Goal: Information Seeking & Learning: Learn about a topic

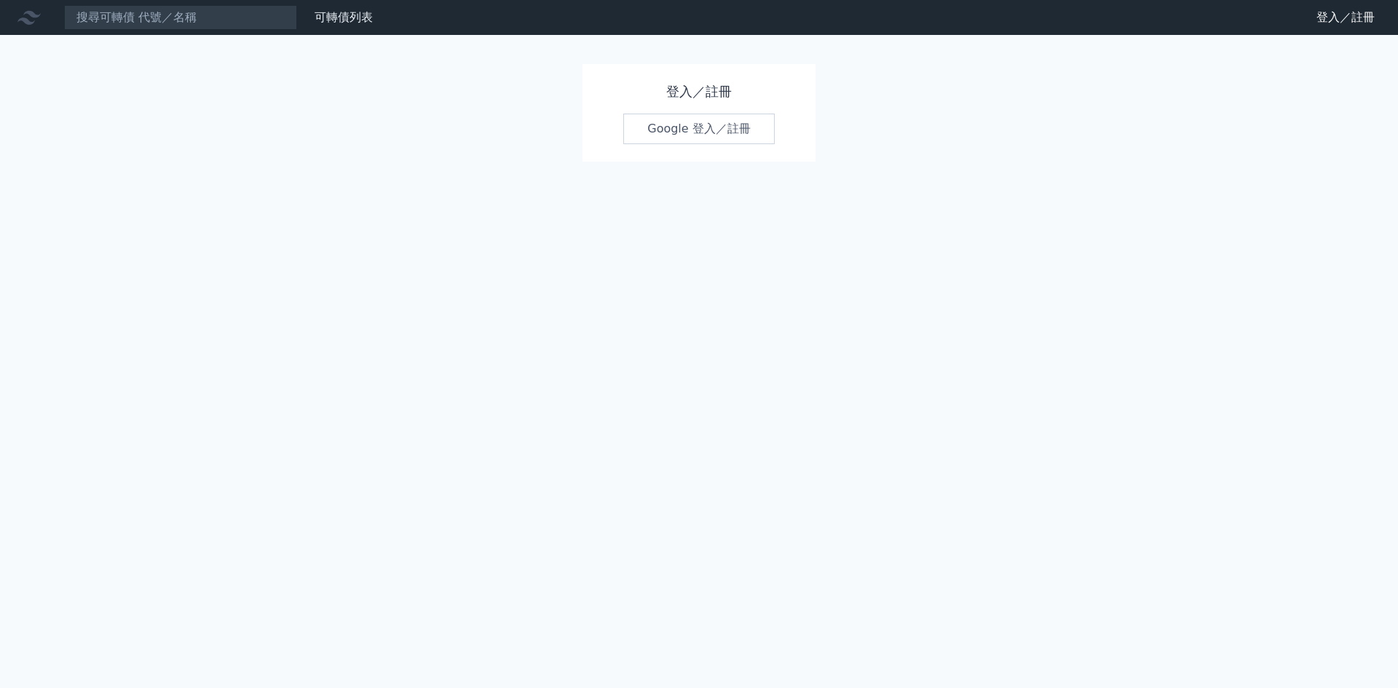
click at [711, 130] on link "Google 登入／註冊" at bounding box center [698, 129] width 151 height 31
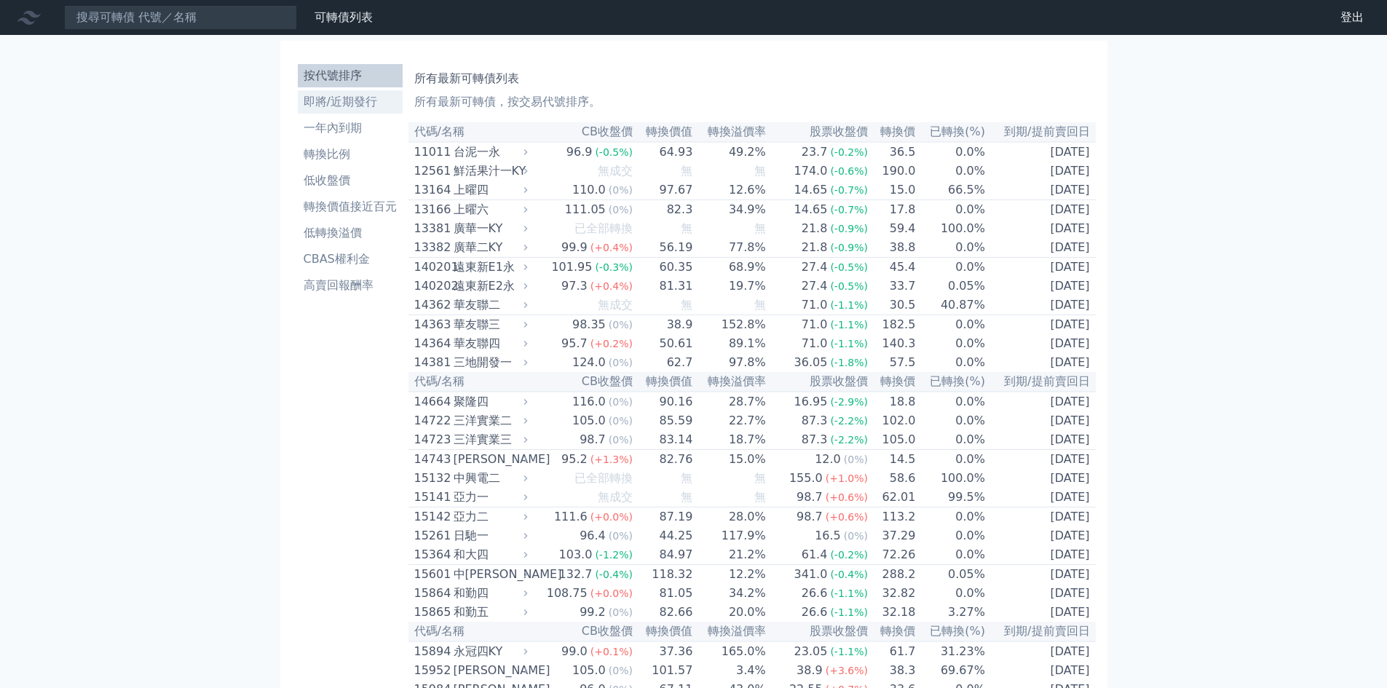
click at [340, 103] on li "即將/近期發行" at bounding box center [350, 101] width 105 height 17
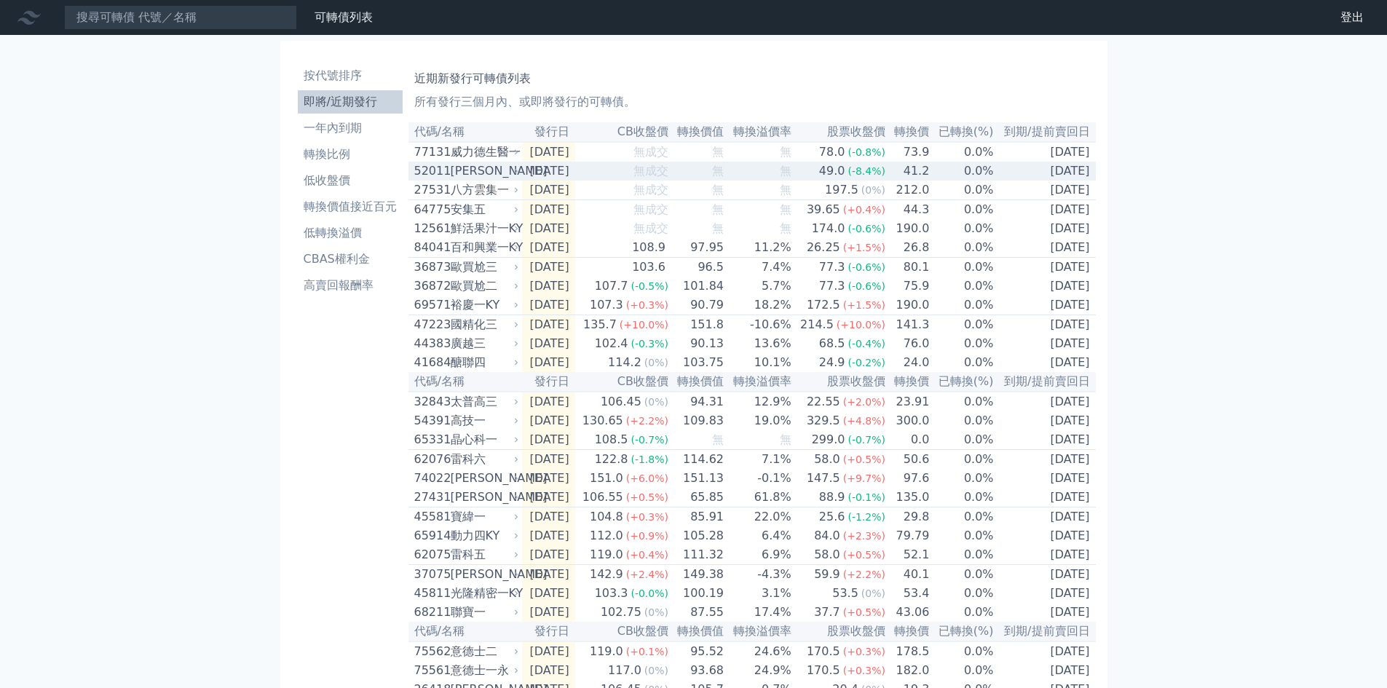
click at [935, 181] on td "0.0%" at bounding box center [962, 171] width 64 height 19
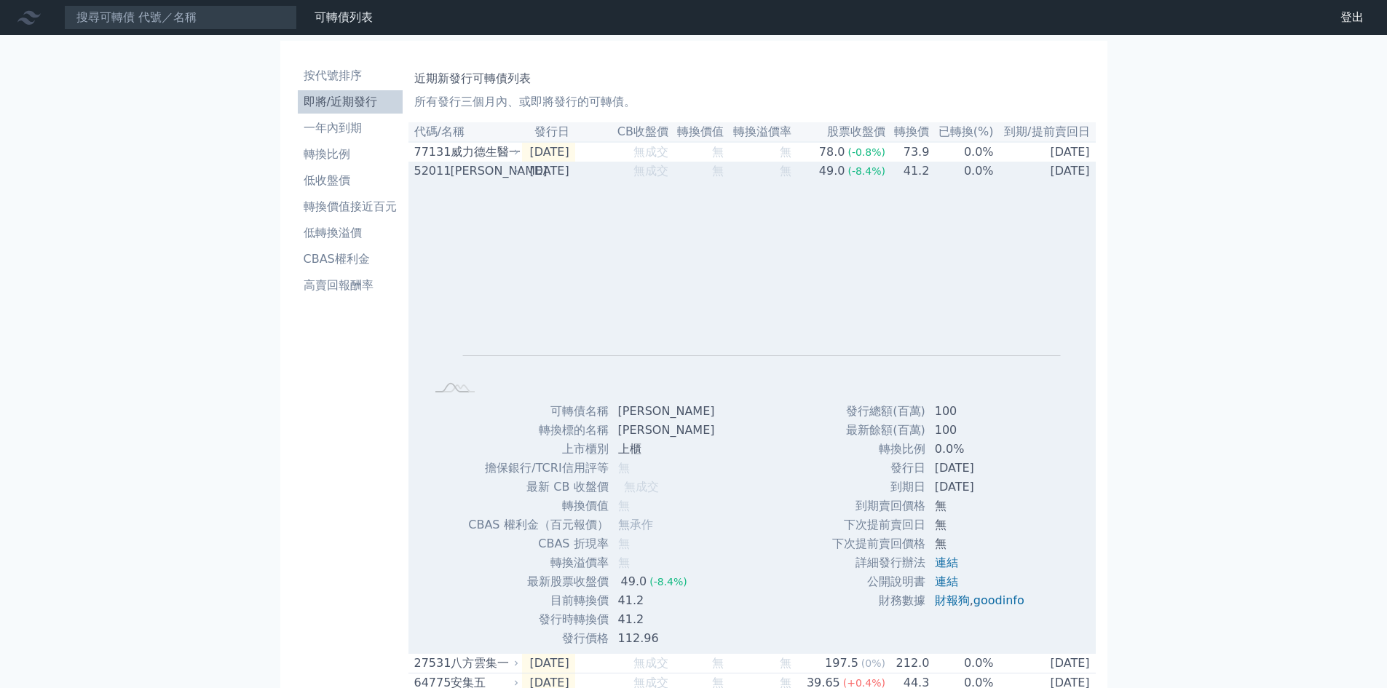
click at [935, 181] on td "0.0%" at bounding box center [962, 171] width 64 height 19
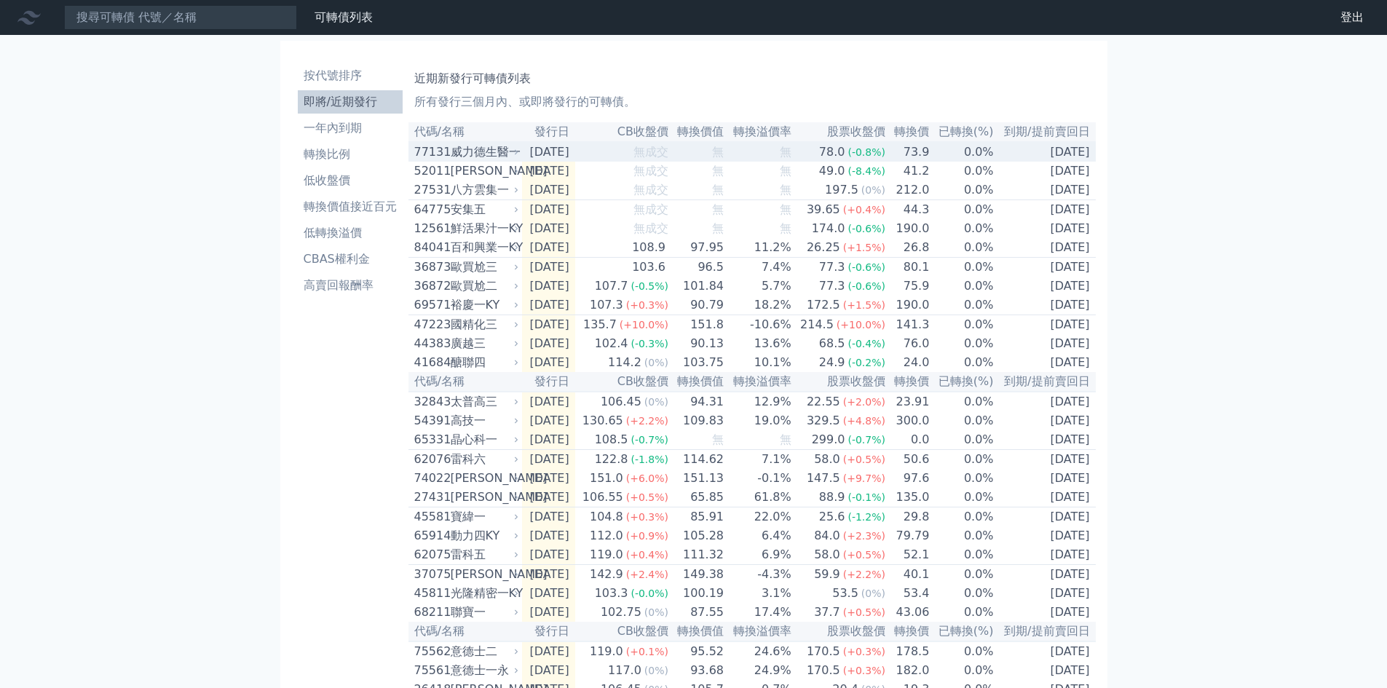
click at [938, 160] on td "0.0%" at bounding box center [962, 152] width 64 height 20
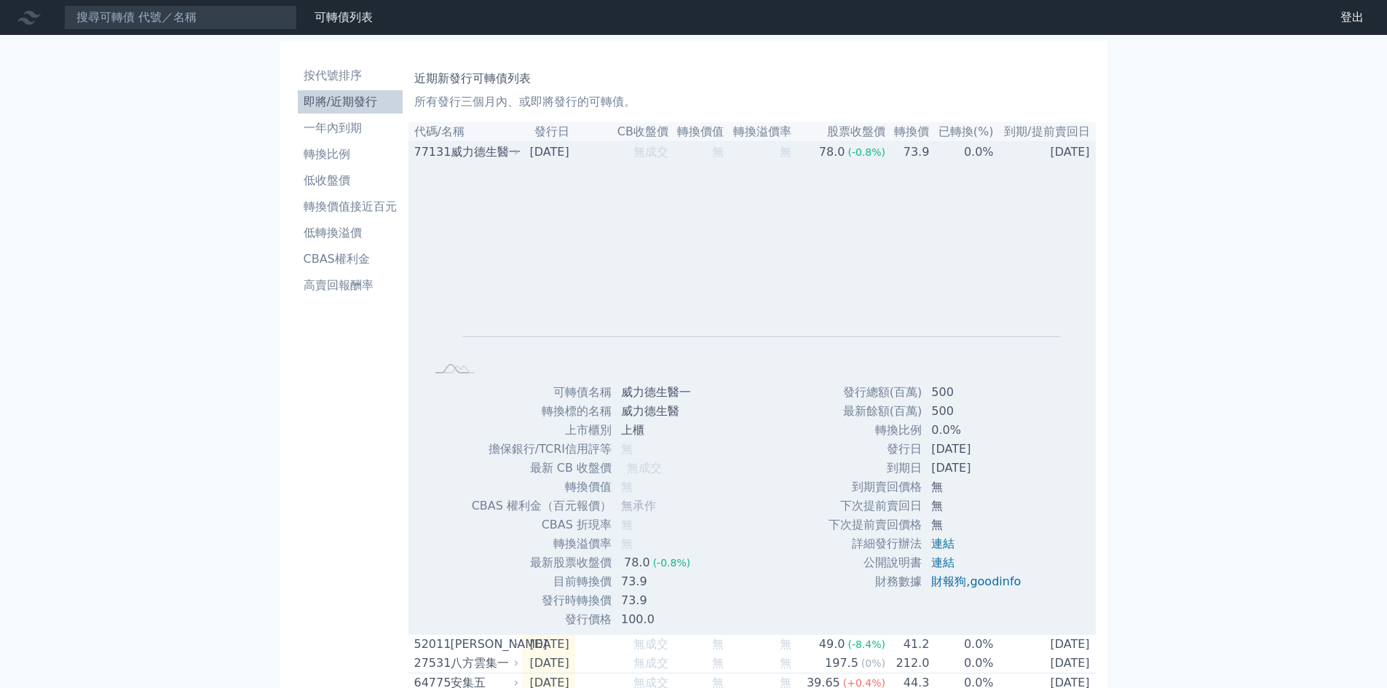
click at [939, 160] on td "0.0%" at bounding box center [962, 152] width 64 height 20
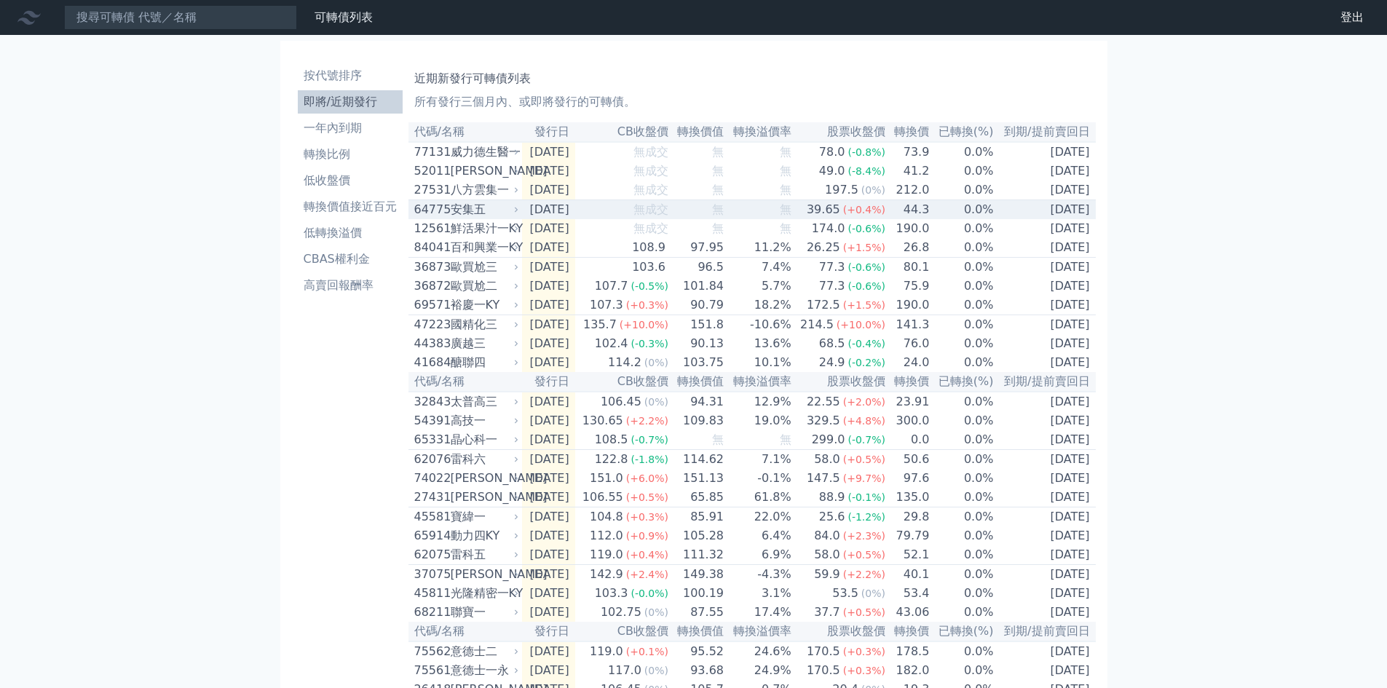
click at [920, 197] on td "212.0" at bounding box center [908, 191] width 44 height 20
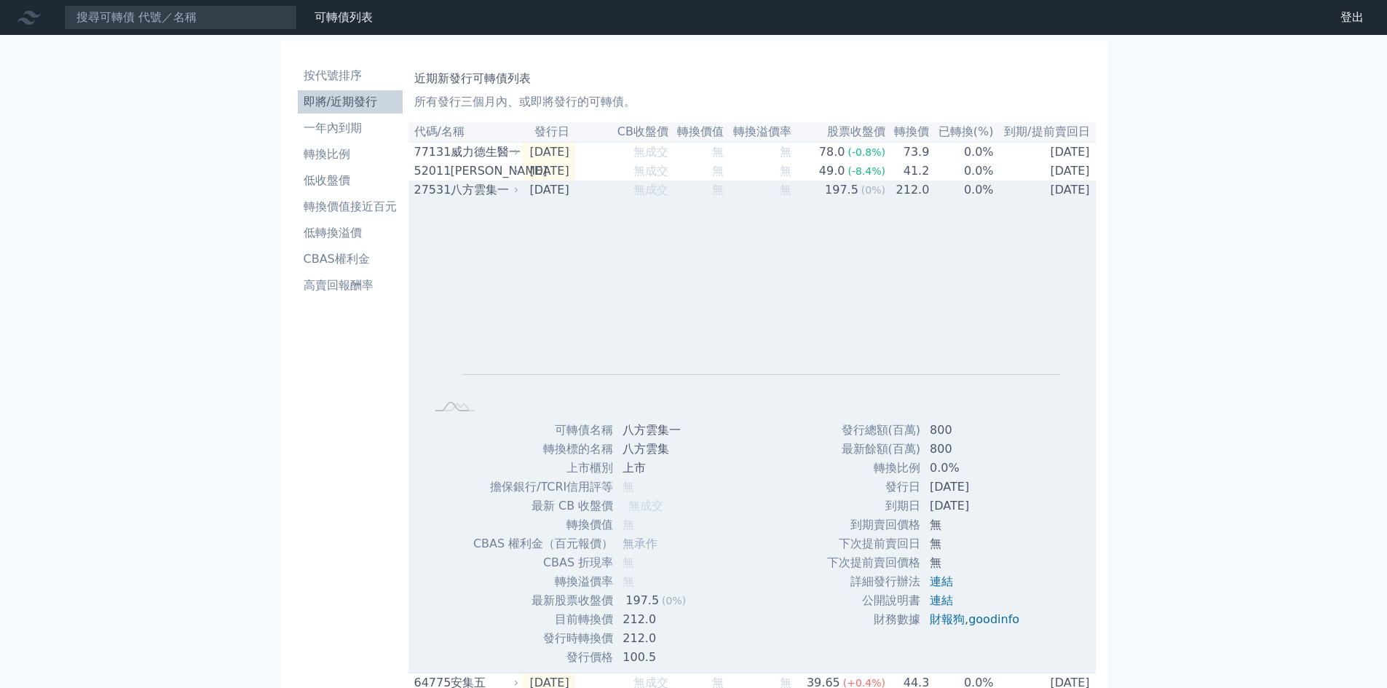
click at [920, 197] on td "212.0" at bounding box center [908, 190] width 44 height 19
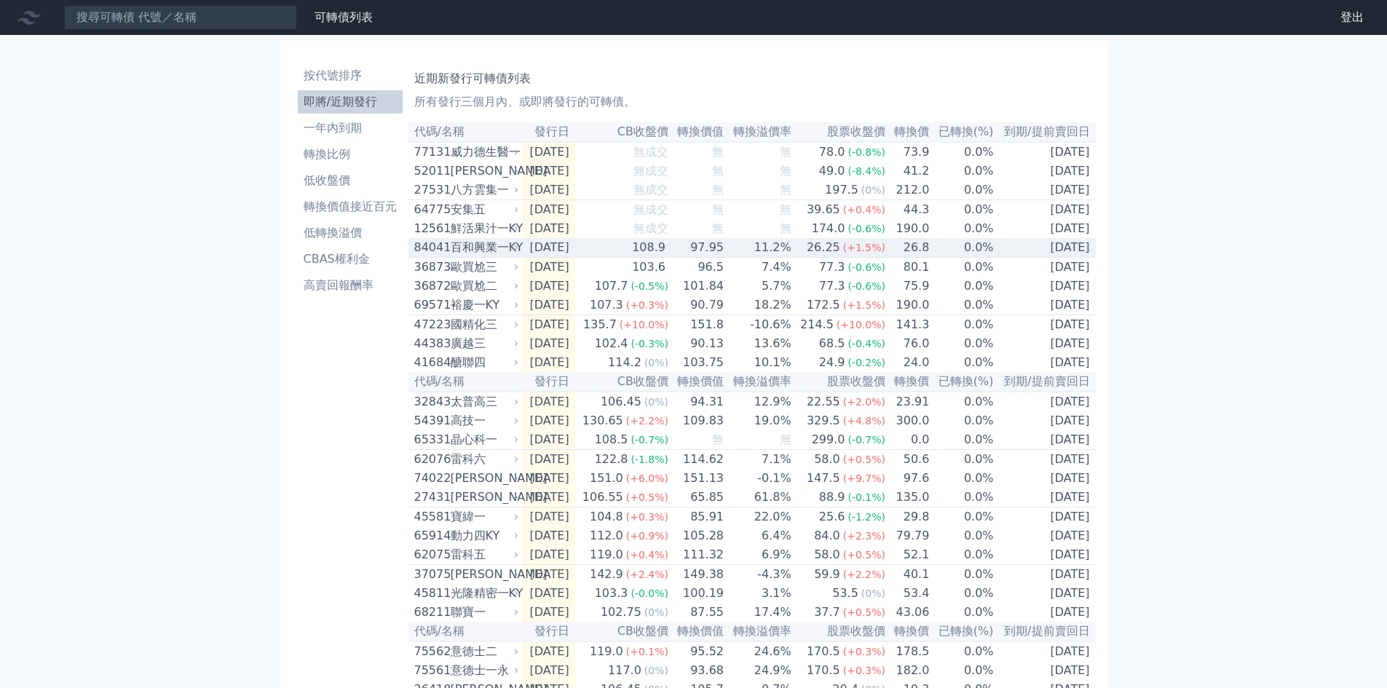
click at [907, 250] on td "26.8" at bounding box center [908, 248] width 44 height 20
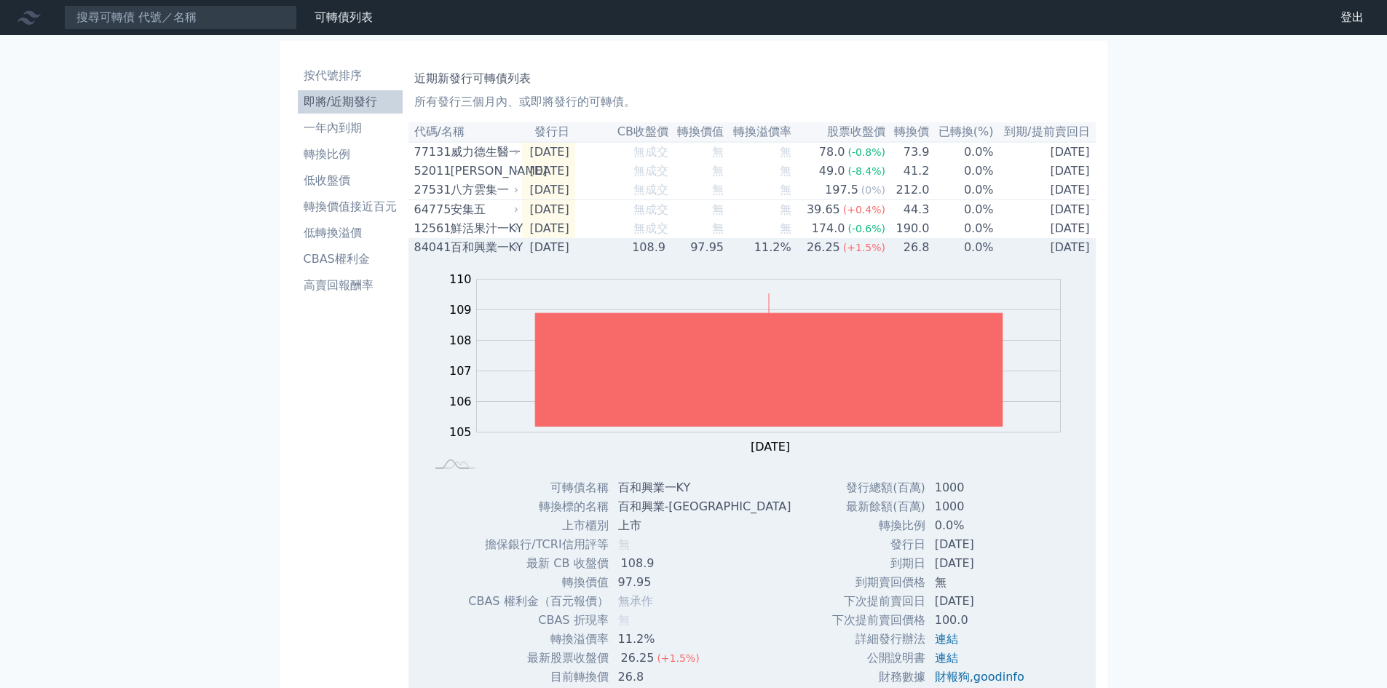
click at [895, 257] on td "26.8" at bounding box center [908, 247] width 44 height 19
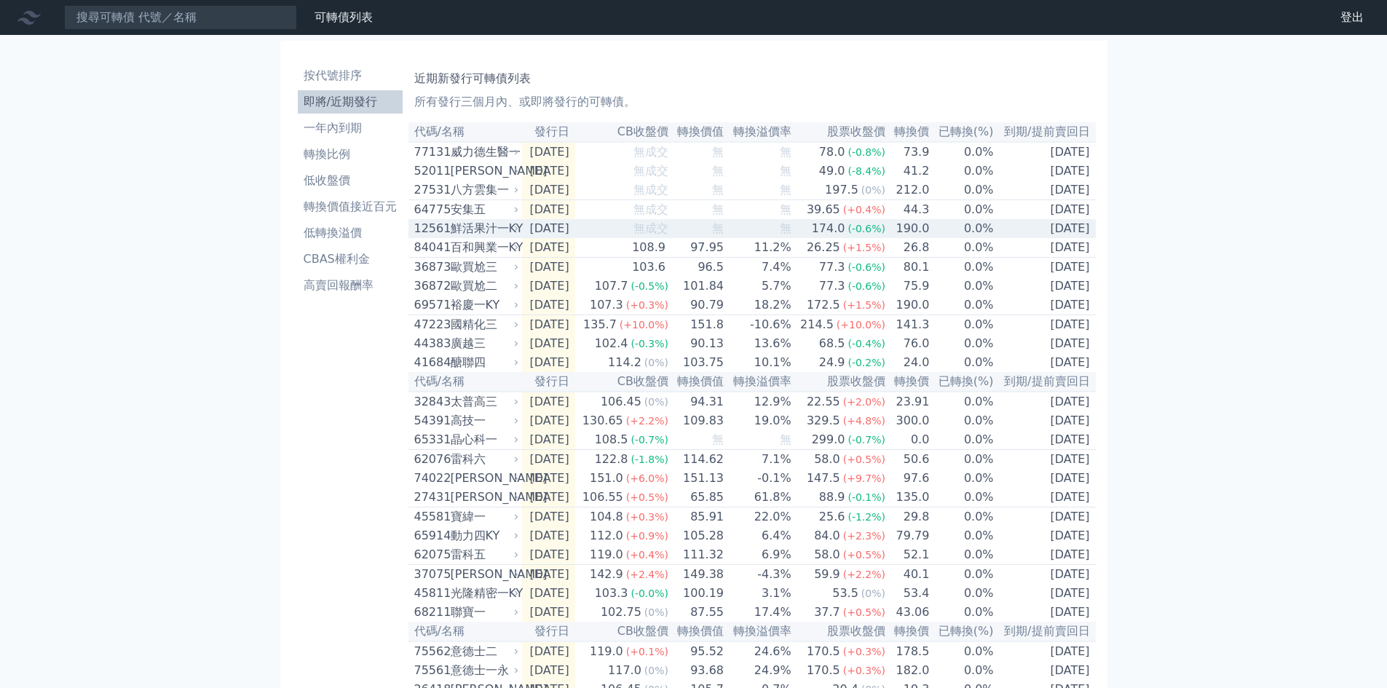
click at [885, 234] on span "(-0.6%)" at bounding box center [867, 229] width 38 height 12
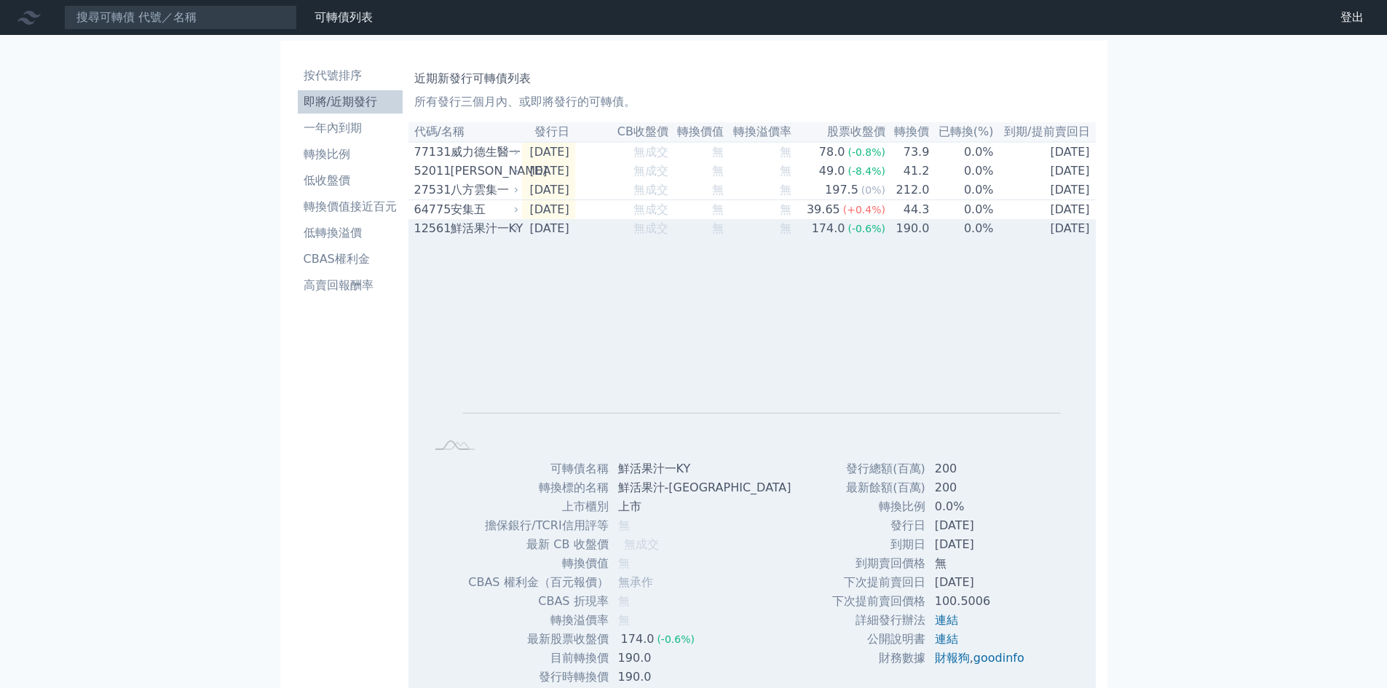
click at [885, 234] on span "(-0.6%)" at bounding box center [867, 229] width 38 height 12
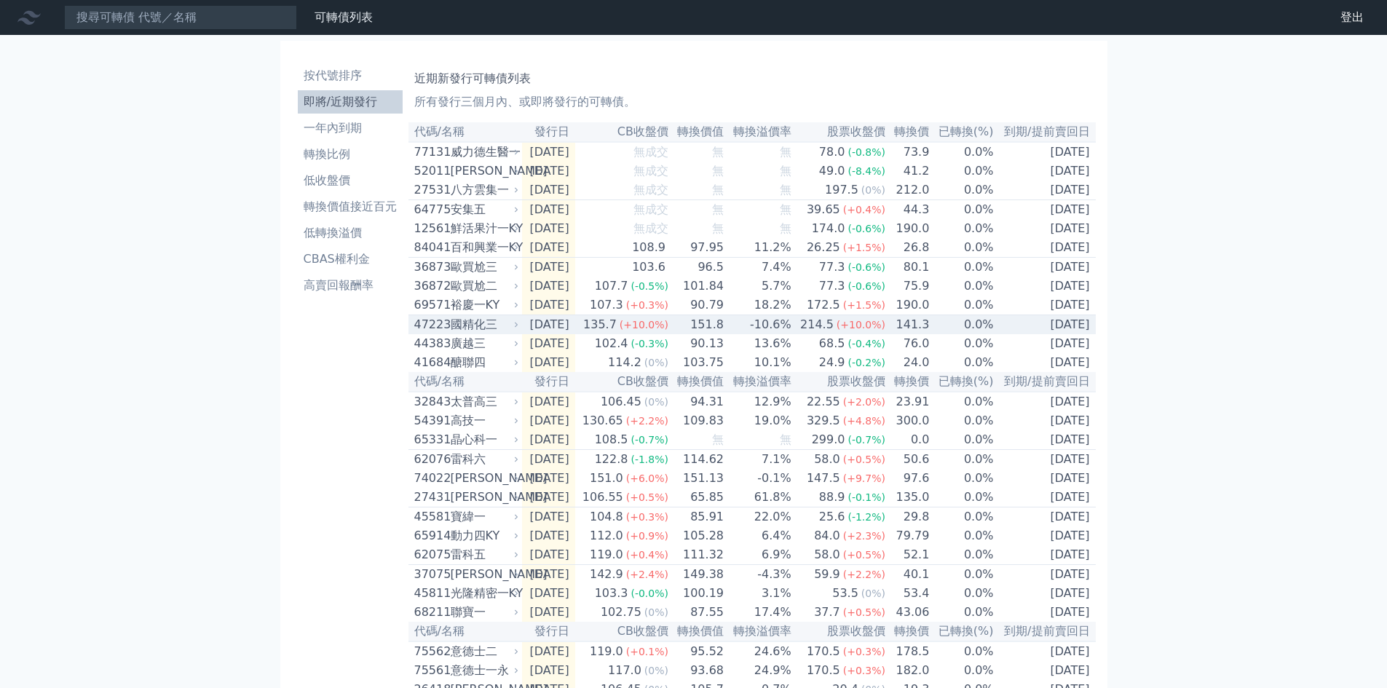
click at [885, 331] on span "(+10.0%)" at bounding box center [861, 325] width 49 height 12
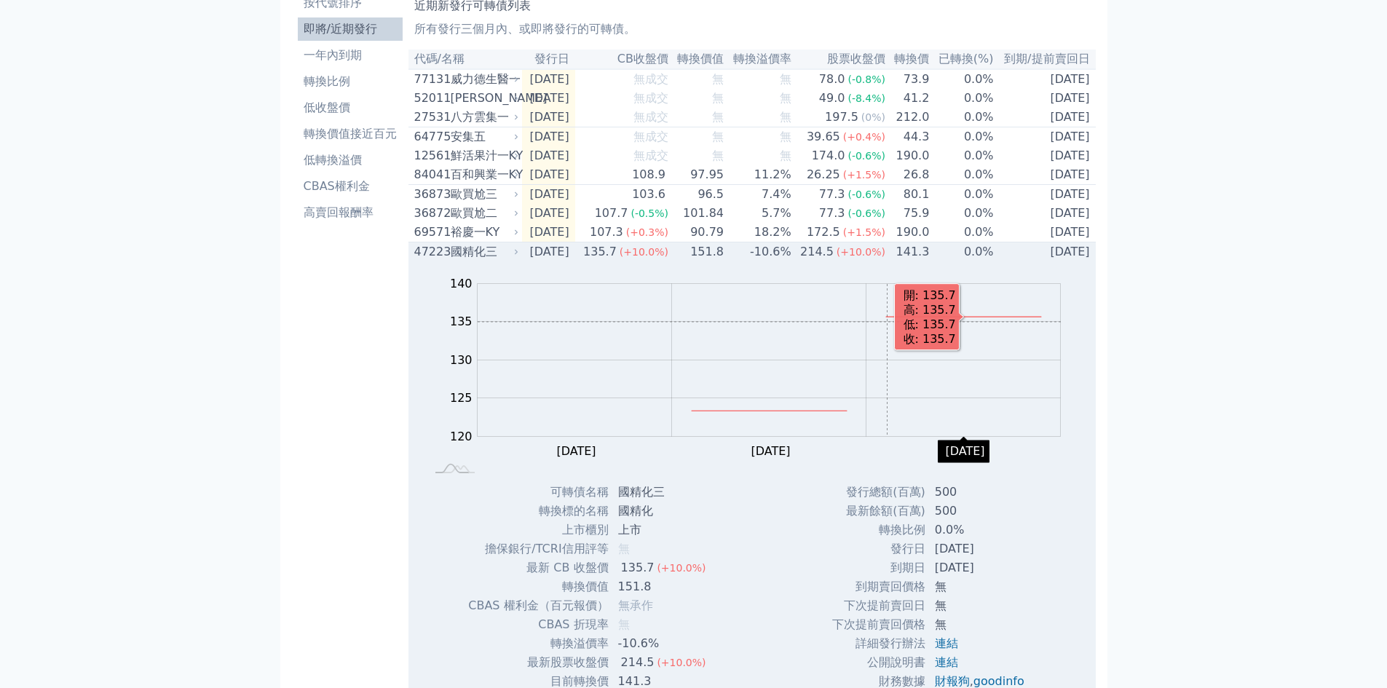
scroll to position [146, 0]
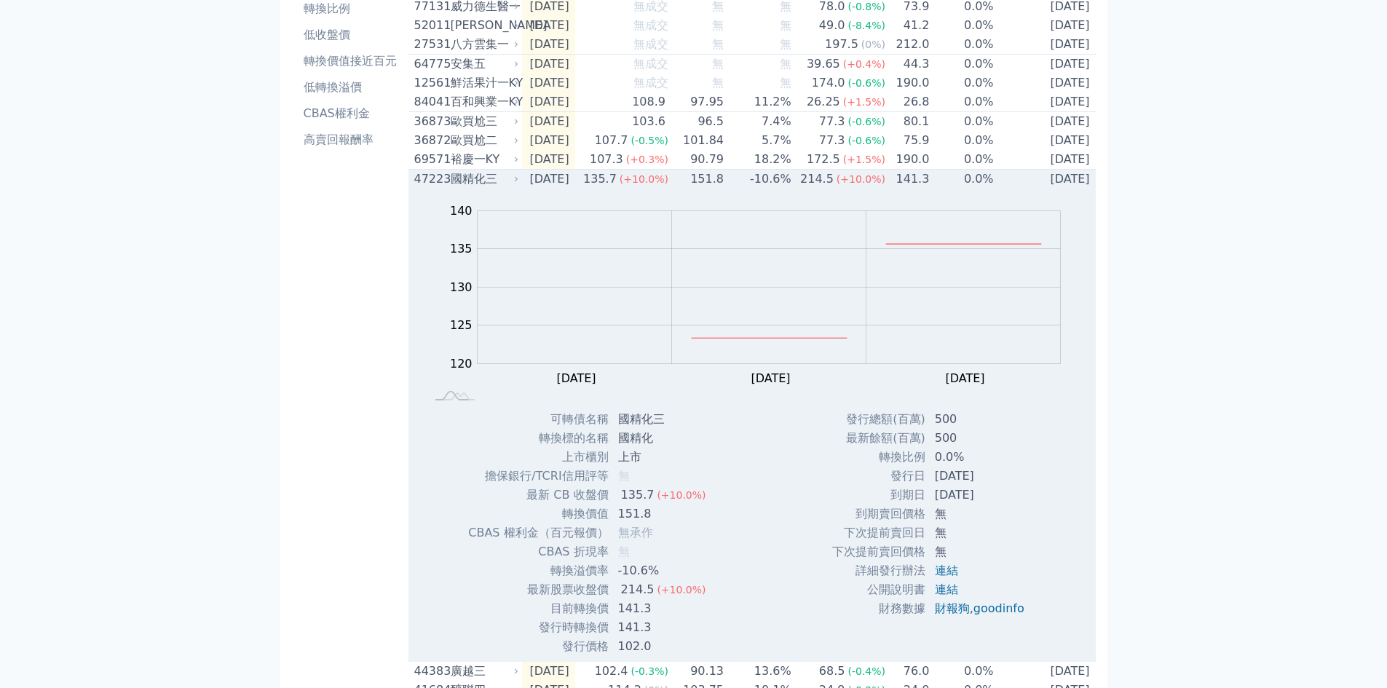
click at [792, 189] on td "-10.6%" at bounding box center [758, 180] width 68 height 20
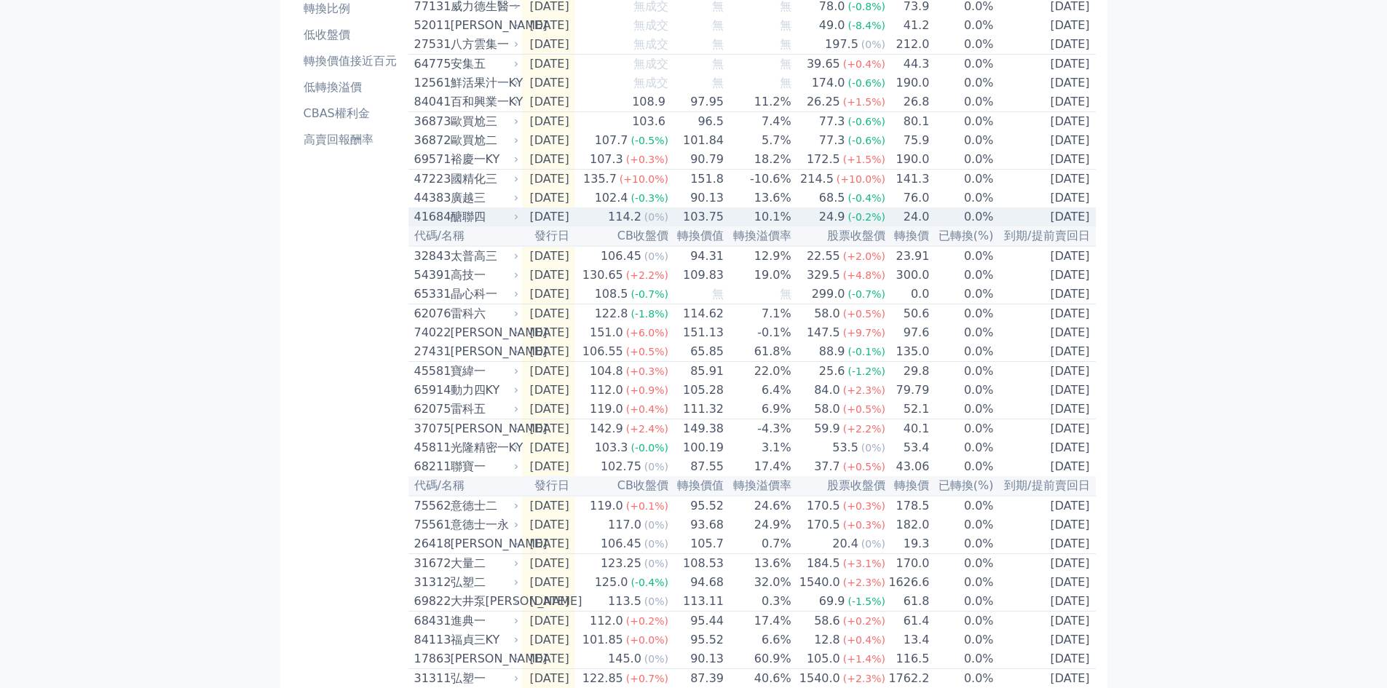
click at [787, 226] on td "10.1%" at bounding box center [758, 217] width 68 height 19
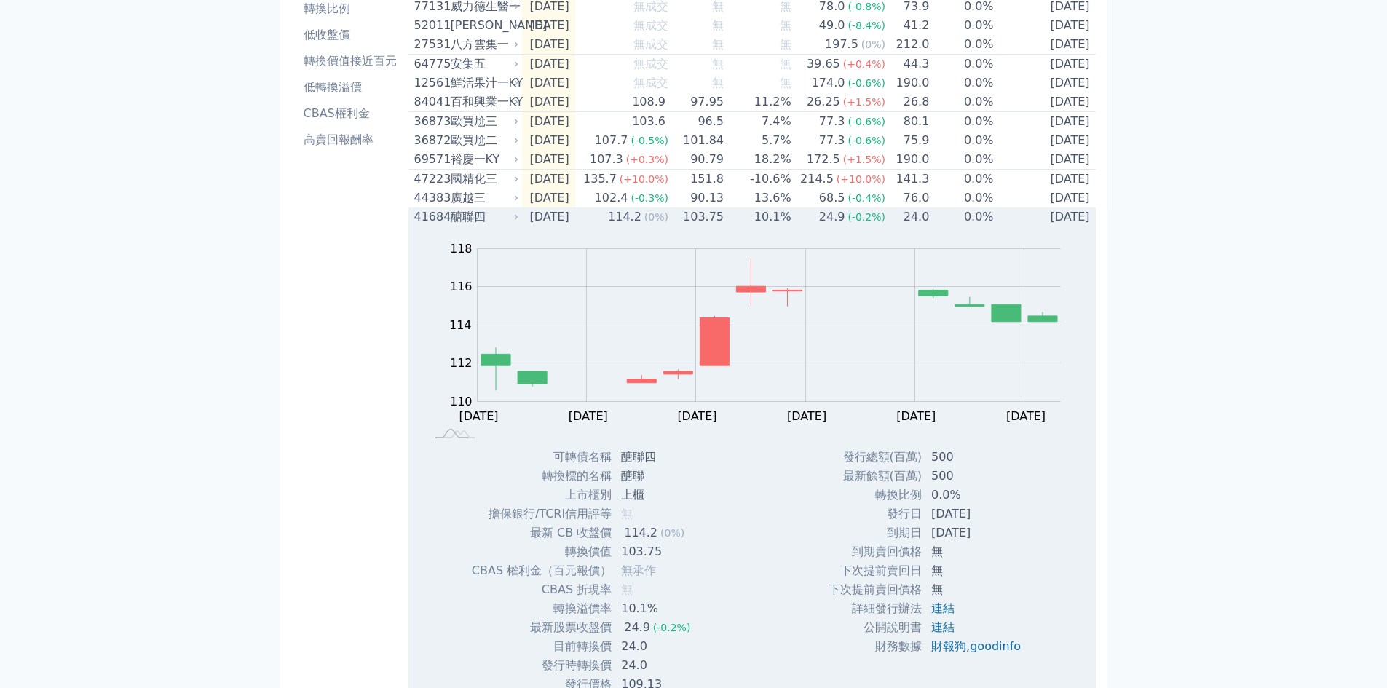
click at [792, 226] on td "10.1%" at bounding box center [758, 217] width 68 height 19
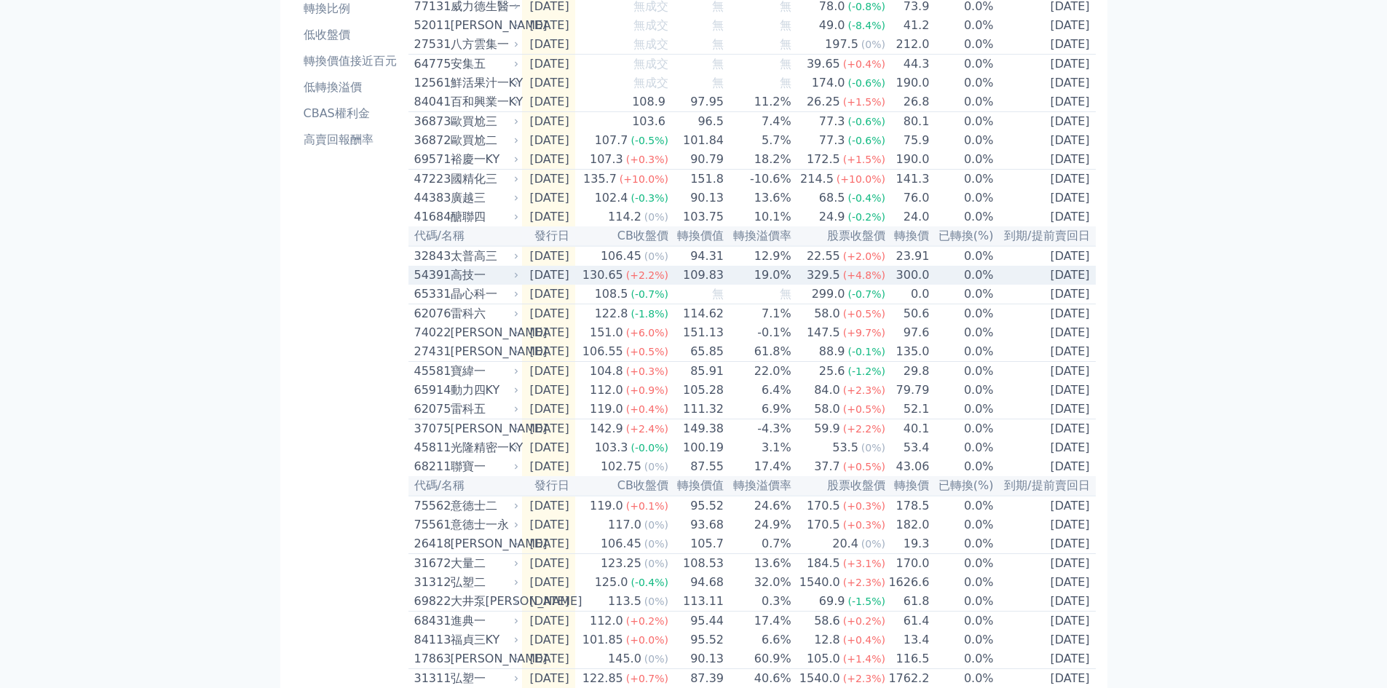
click at [982, 285] on td "0.0%" at bounding box center [962, 275] width 64 height 19
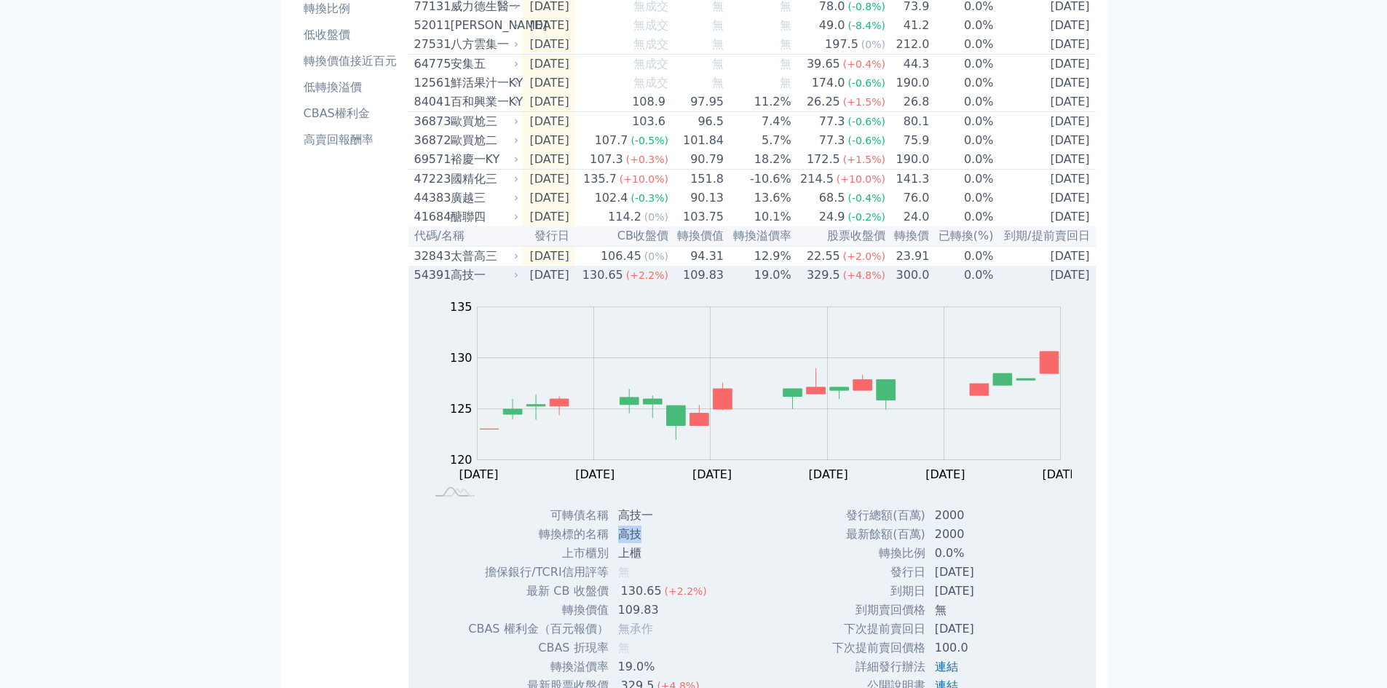
drag, startPoint x: 633, startPoint y: 560, endPoint x: 618, endPoint y: 560, distance: 15.3
click at [618, 544] on td "高技" at bounding box center [663, 534] width 109 height 19
copy td "高技"
click at [510, 284] on div "高技一" at bounding box center [484, 274] width 66 height 17
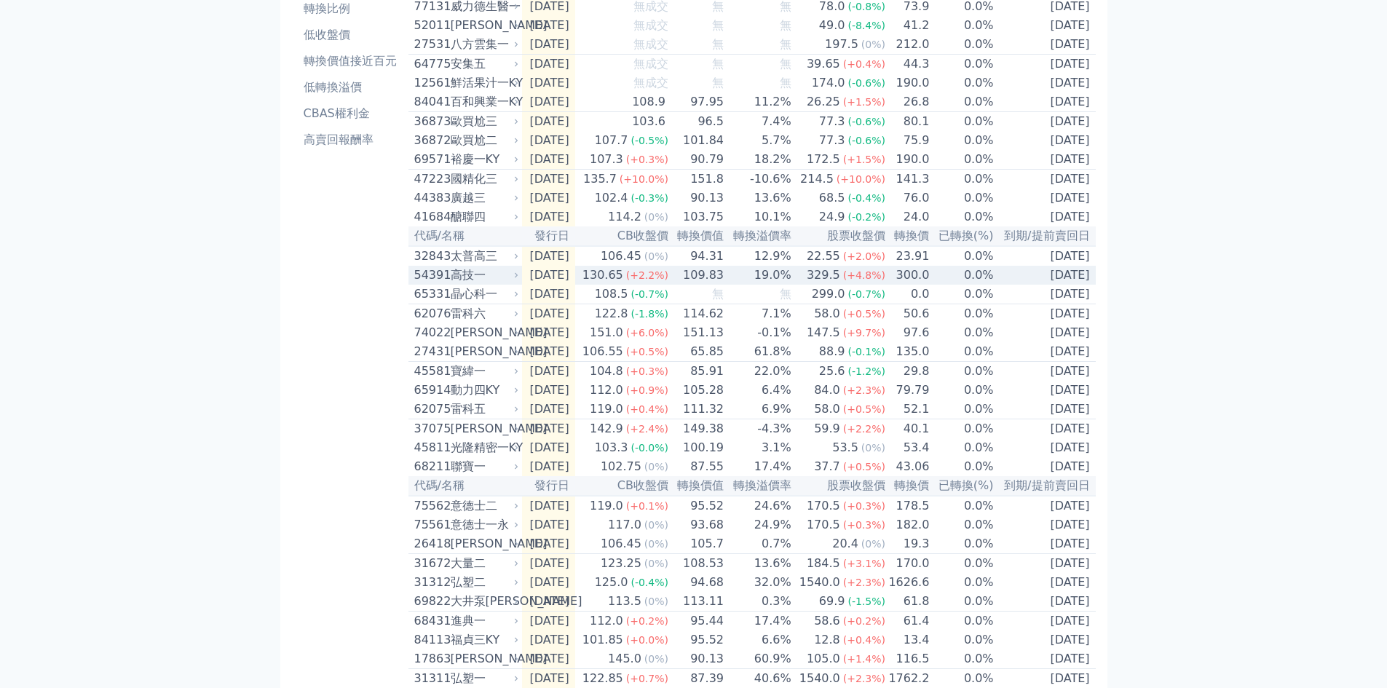
click at [513, 280] on icon at bounding box center [516, 275] width 9 height 9
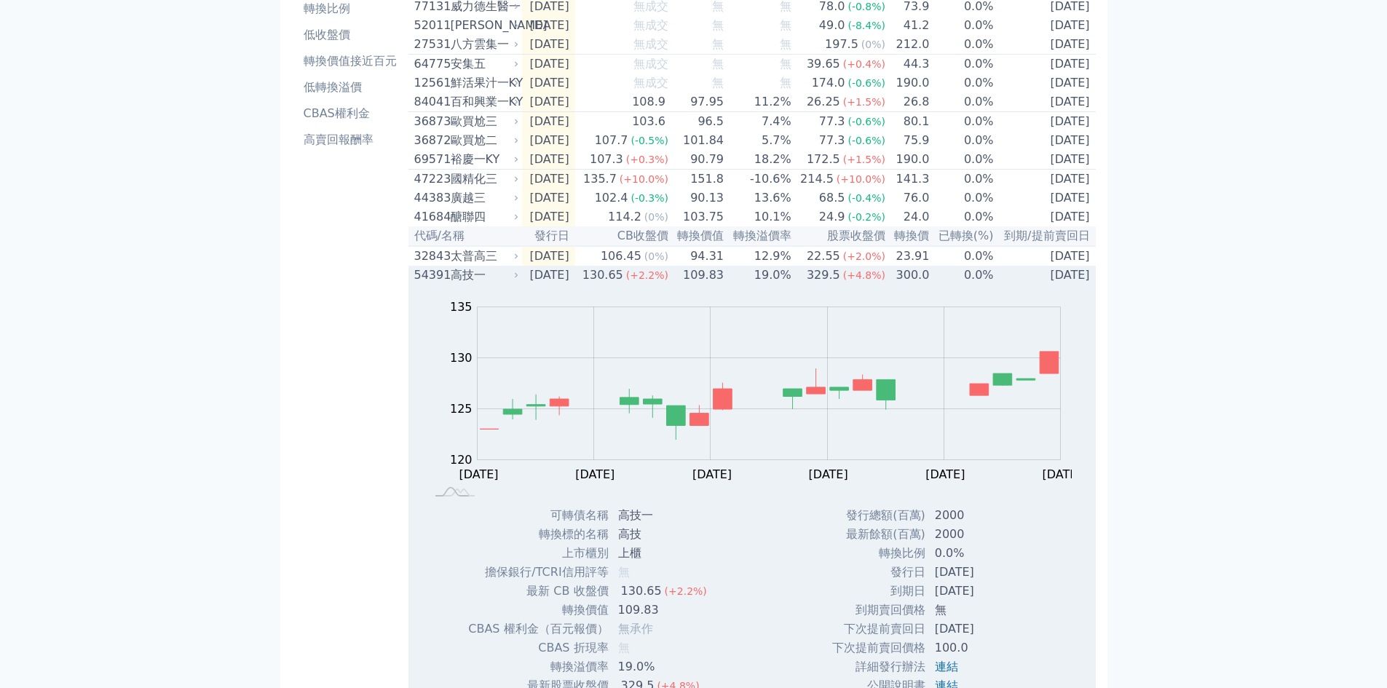
click at [470, 284] on div "高技一" at bounding box center [484, 274] width 66 height 17
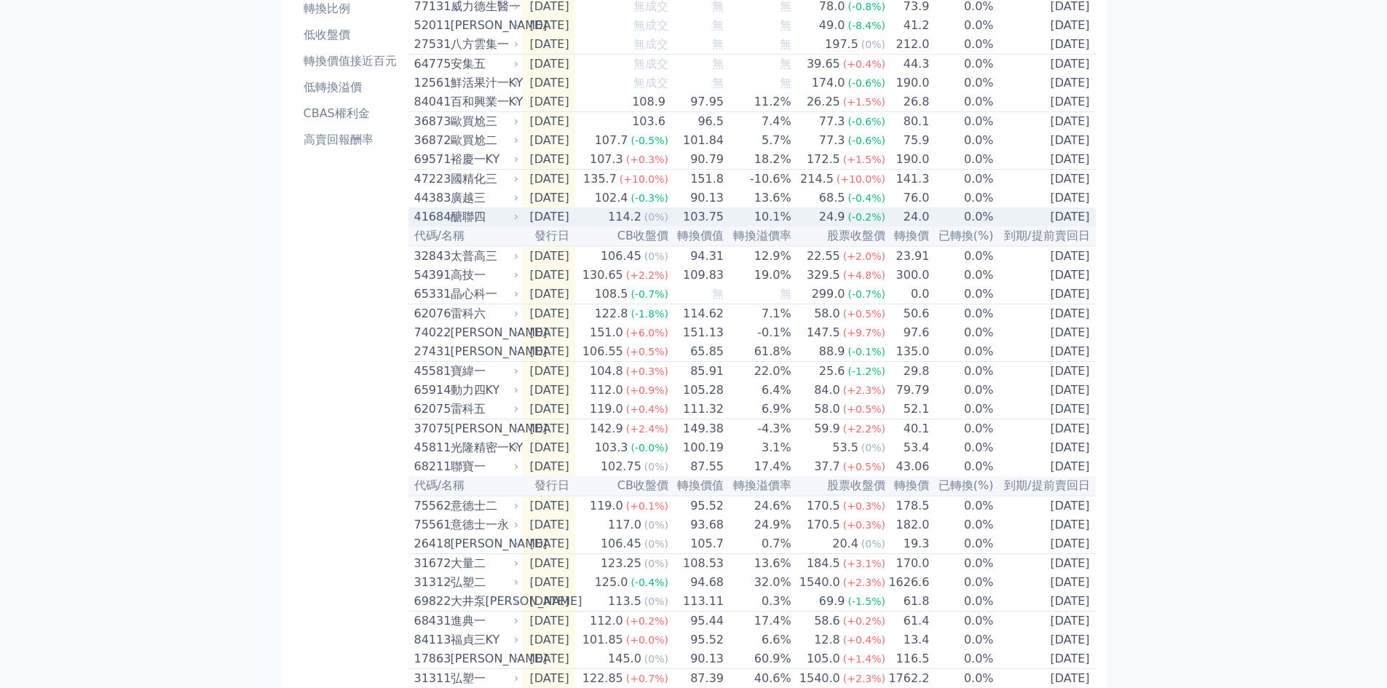
click at [497, 226] on div "醣聯四" at bounding box center [484, 216] width 66 height 17
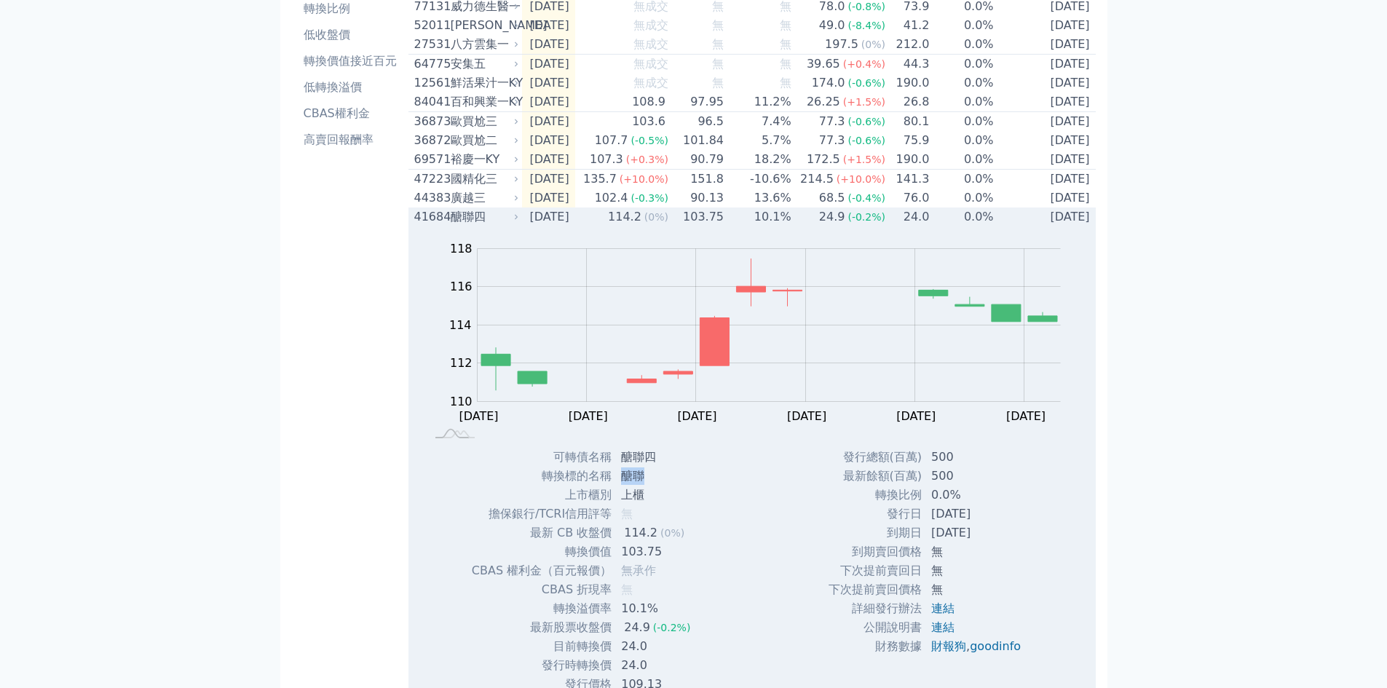
drag, startPoint x: 663, startPoint y: 499, endPoint x: 623, endPoint y: 491, distance: 40.7
click at [613, 486] on td "醣聯" at bounding box center [657, 476] width 90 height 19
copy td "醣聯"
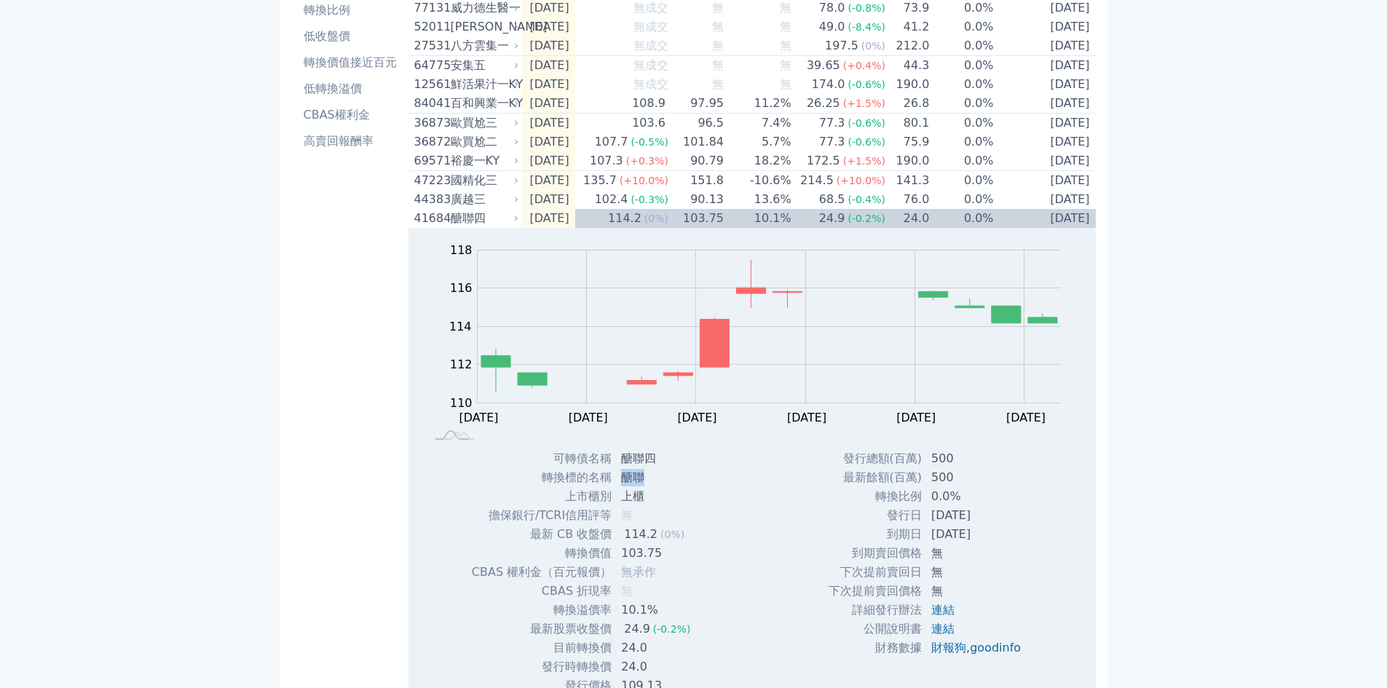
scroll to position [73, 0]
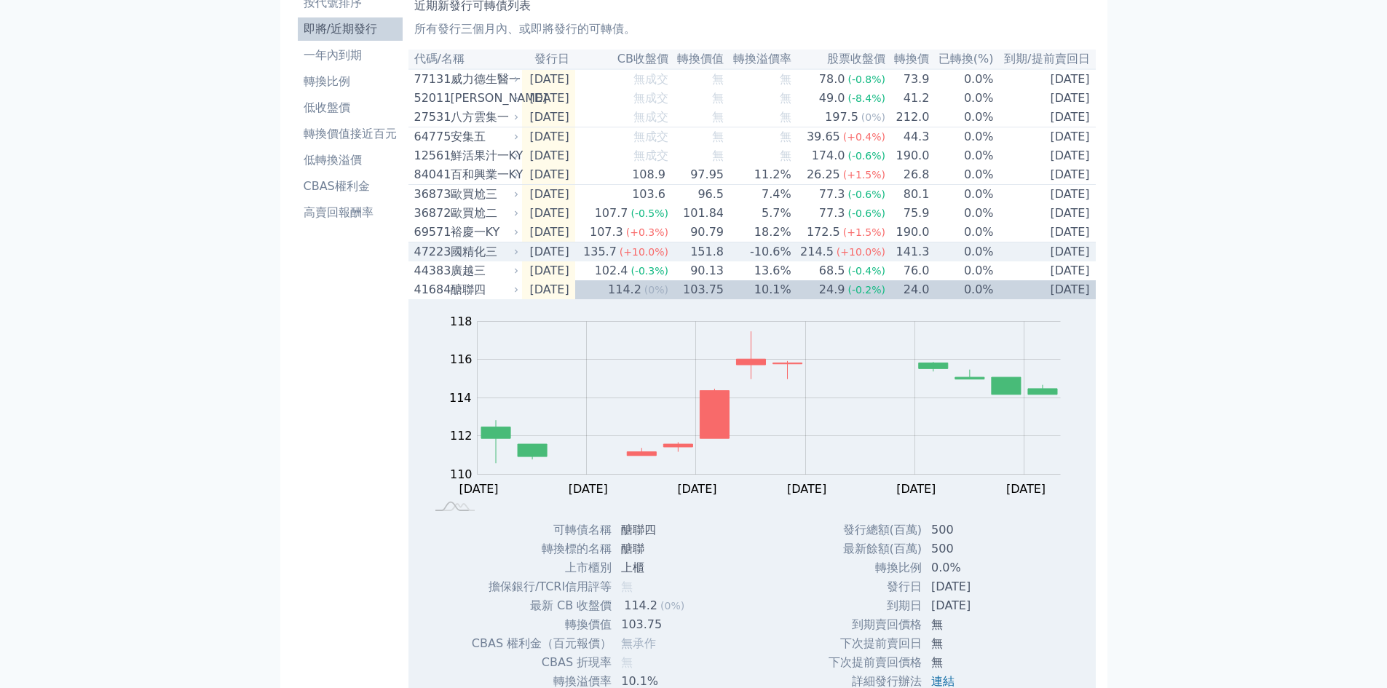
drag, startPoint x: 522, startPoint y: 269, endPoint x: 529, endPoint y: 277, distance: 10.9
click at [523, 262] on tr "47223 國精化三 [DATE] 135.7 (+10.0%) 151.8 -10.6% 214.5 (+10.0%) 141.3 0.0% [DATE]" at bounding box center [751, 252] width 687 height 20
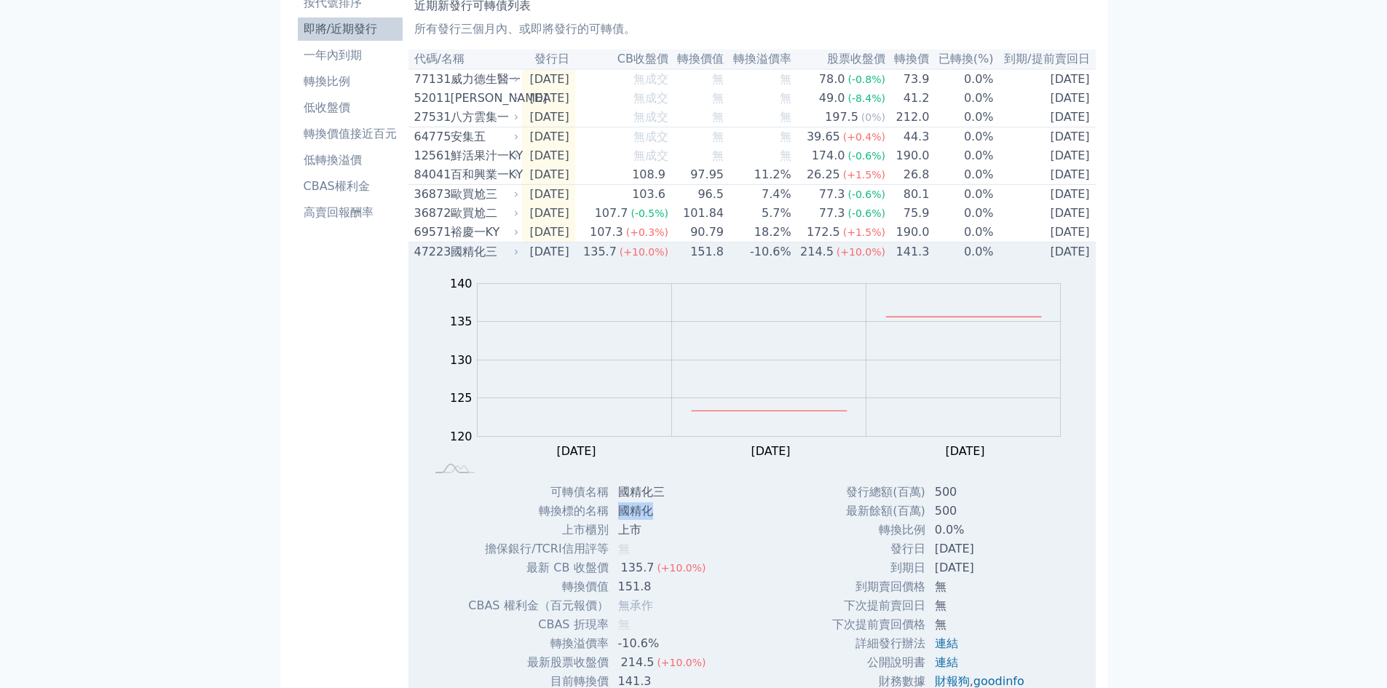
drag, startPoint x: 674, startPoint y: 529, endPoint x: 620, endPoint y: 525, distance: 54.1
click at [620, 521] on td "國精化" at bounding box center [663, 511] width 108 height 19
copy td "國精化"
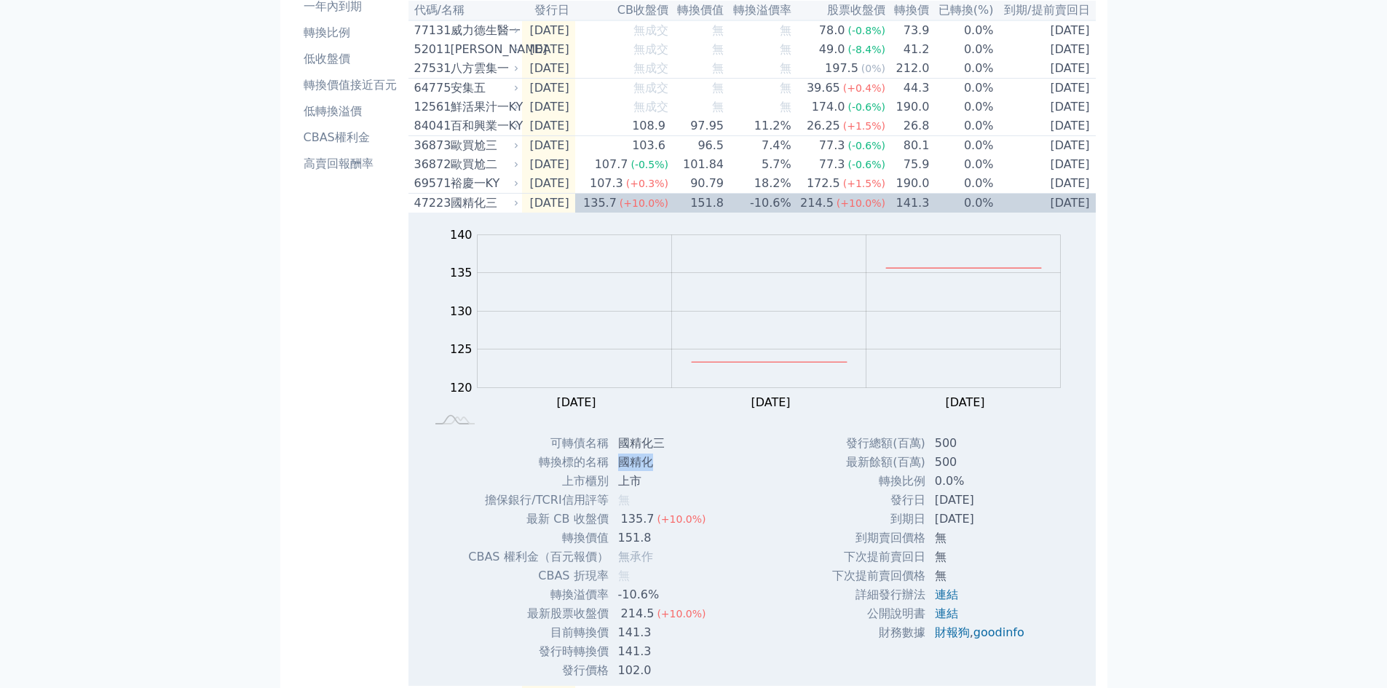
scroll to position [146, 0]
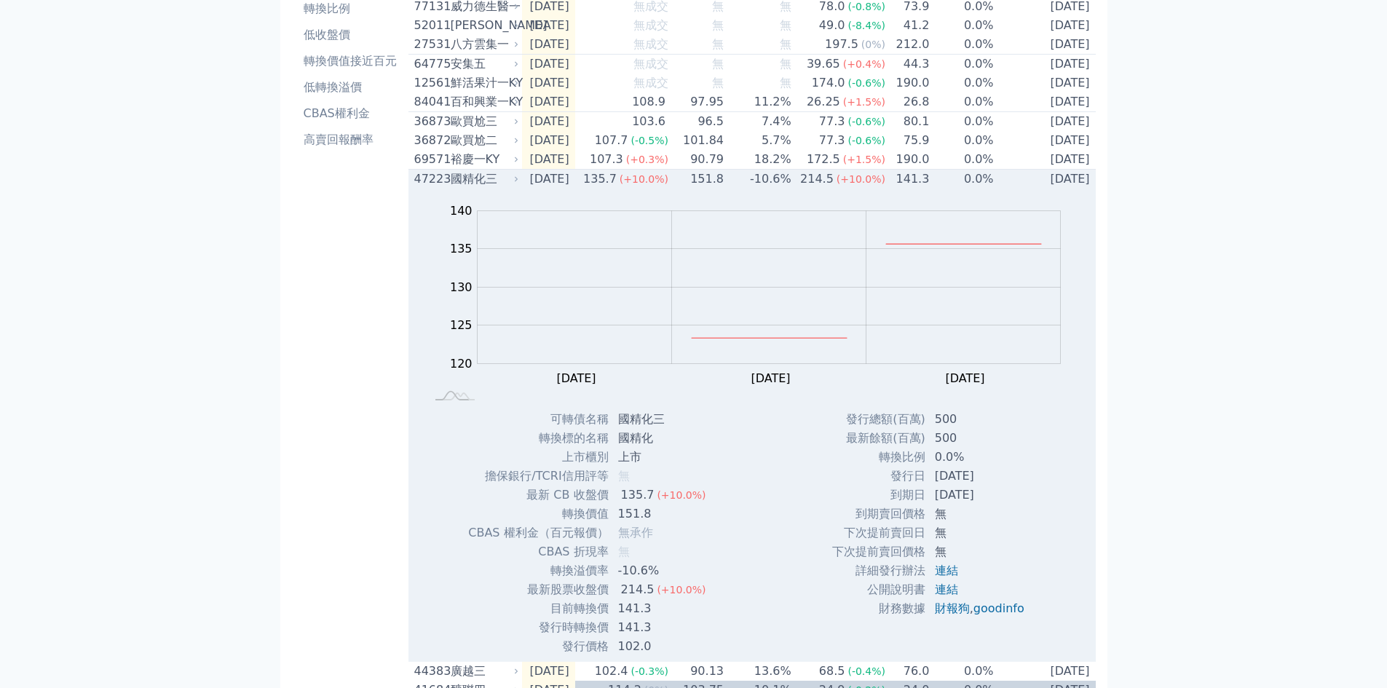
click at [497, 188] on div "國精化三" at bounding box center [484, 178] width 66 height 17
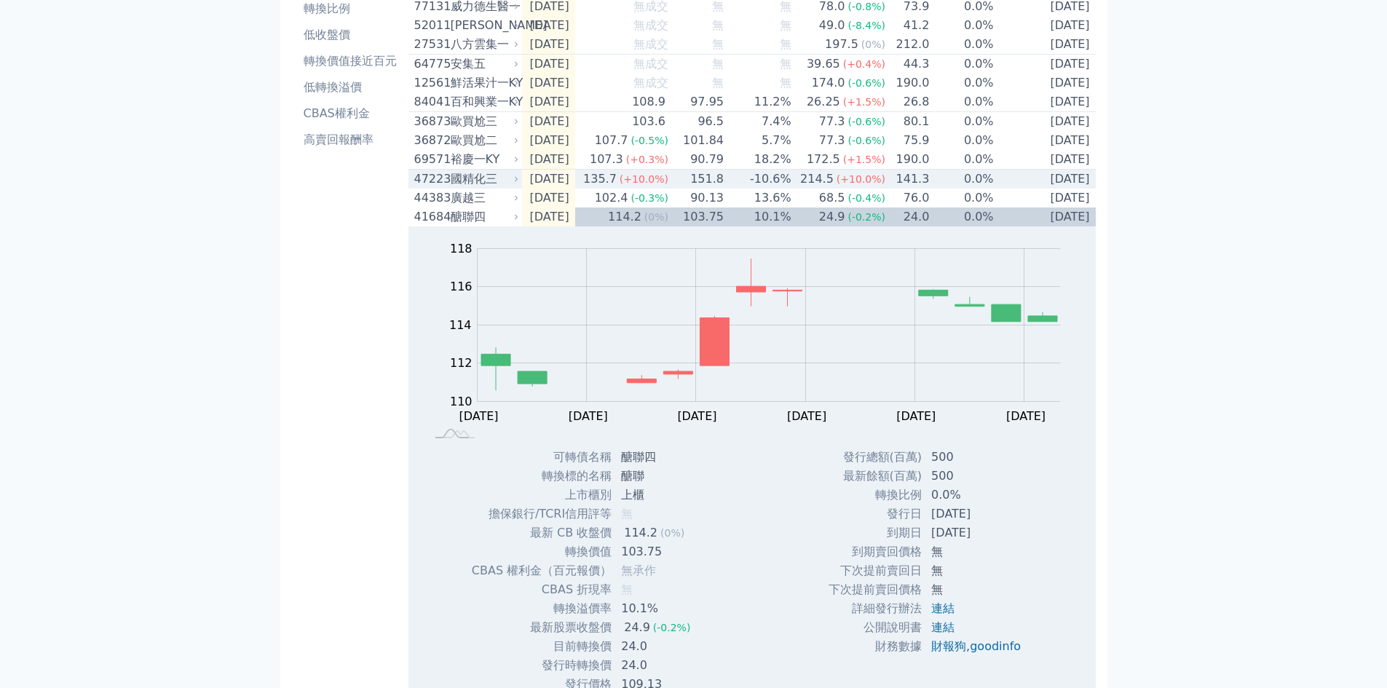
click at [492, 188] on div "國精化三" at bounding box center [484, 178] width 66 height 17
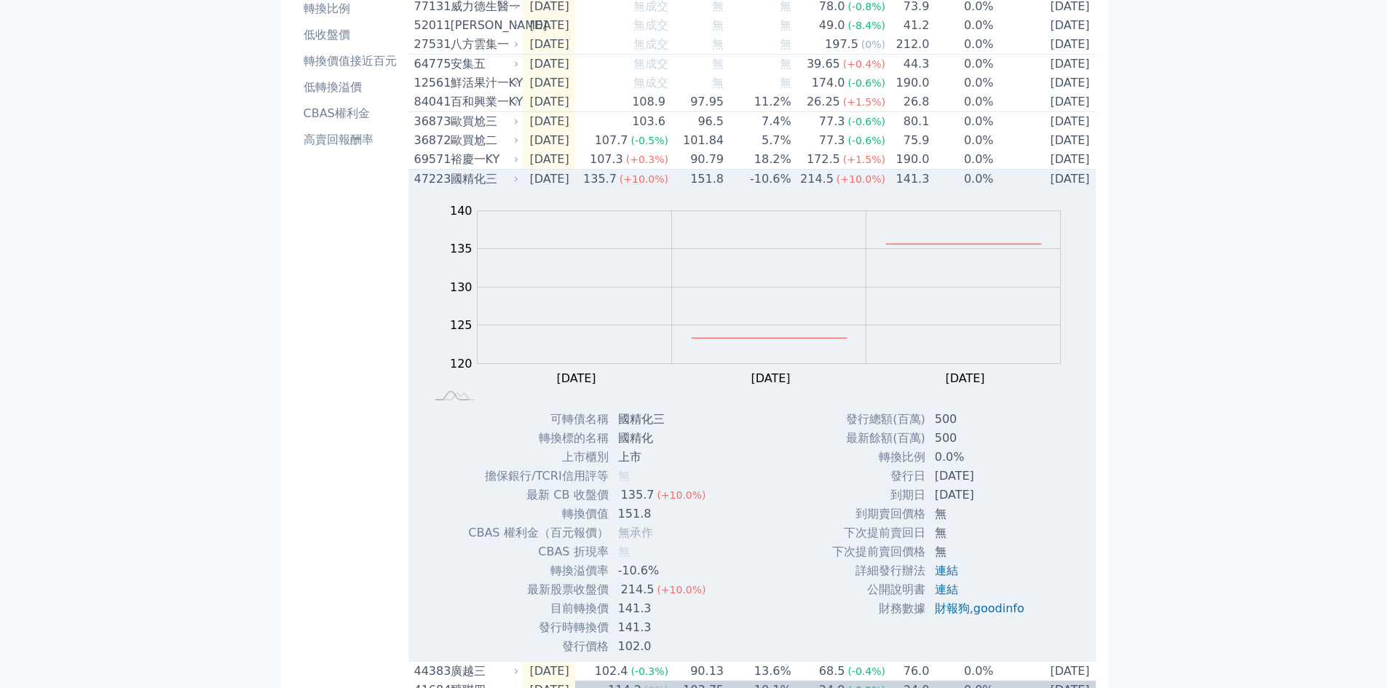
click at [490, 188] on div "國精化三" at bounding box center [484, 178] width 66 height 17
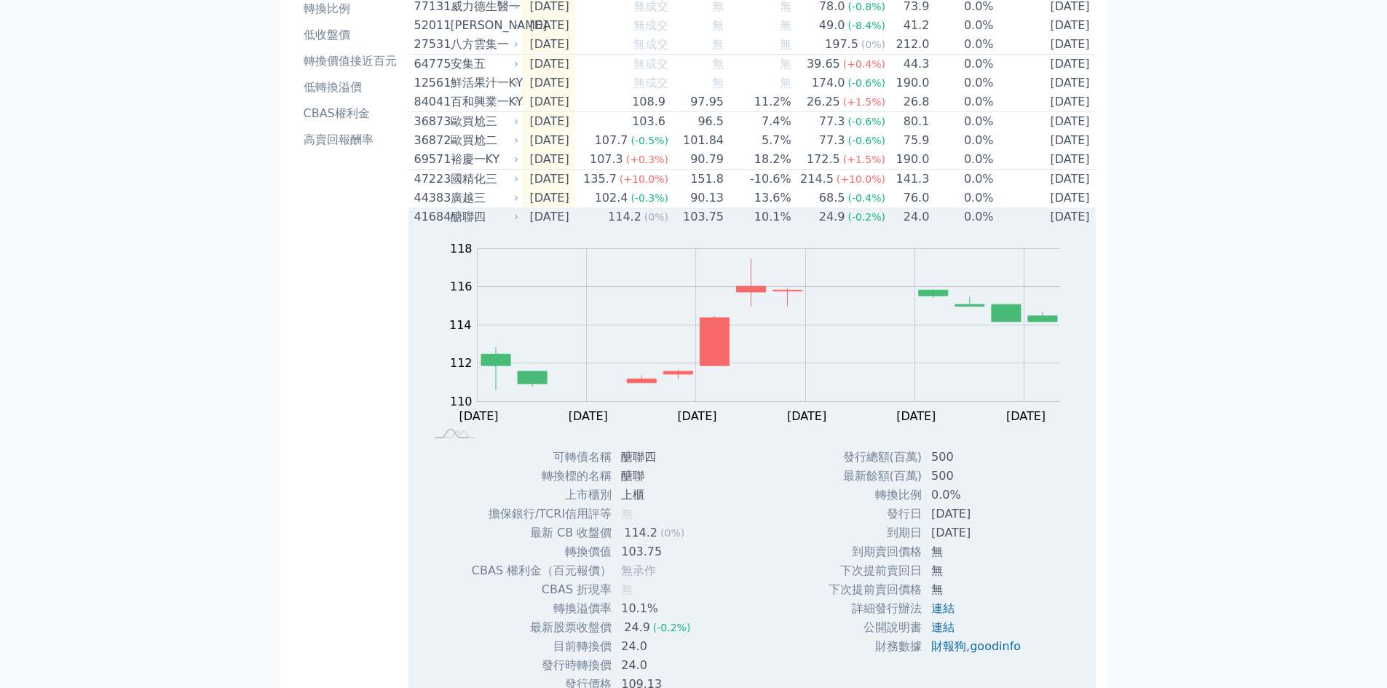
click at [478, 226] on div "醣聯四" at bounding box center [484, 216] width 66 height 17
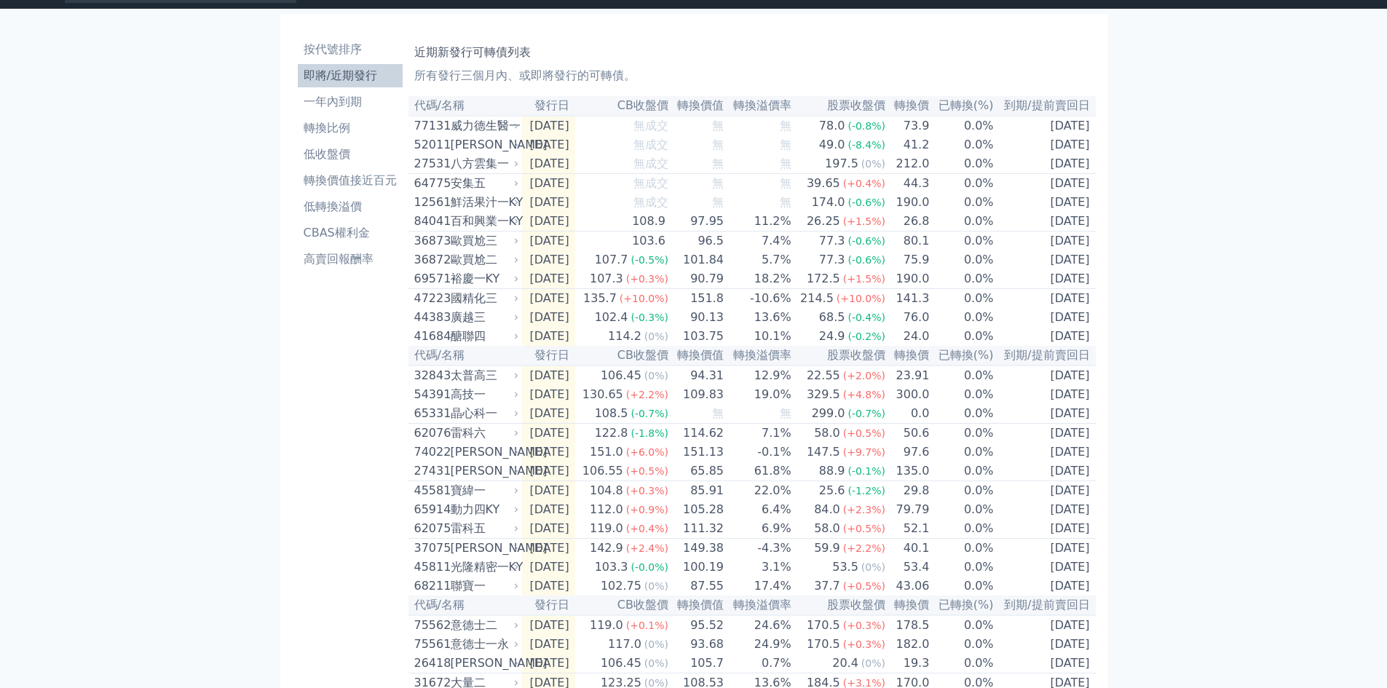
scroll to position [0, 0]
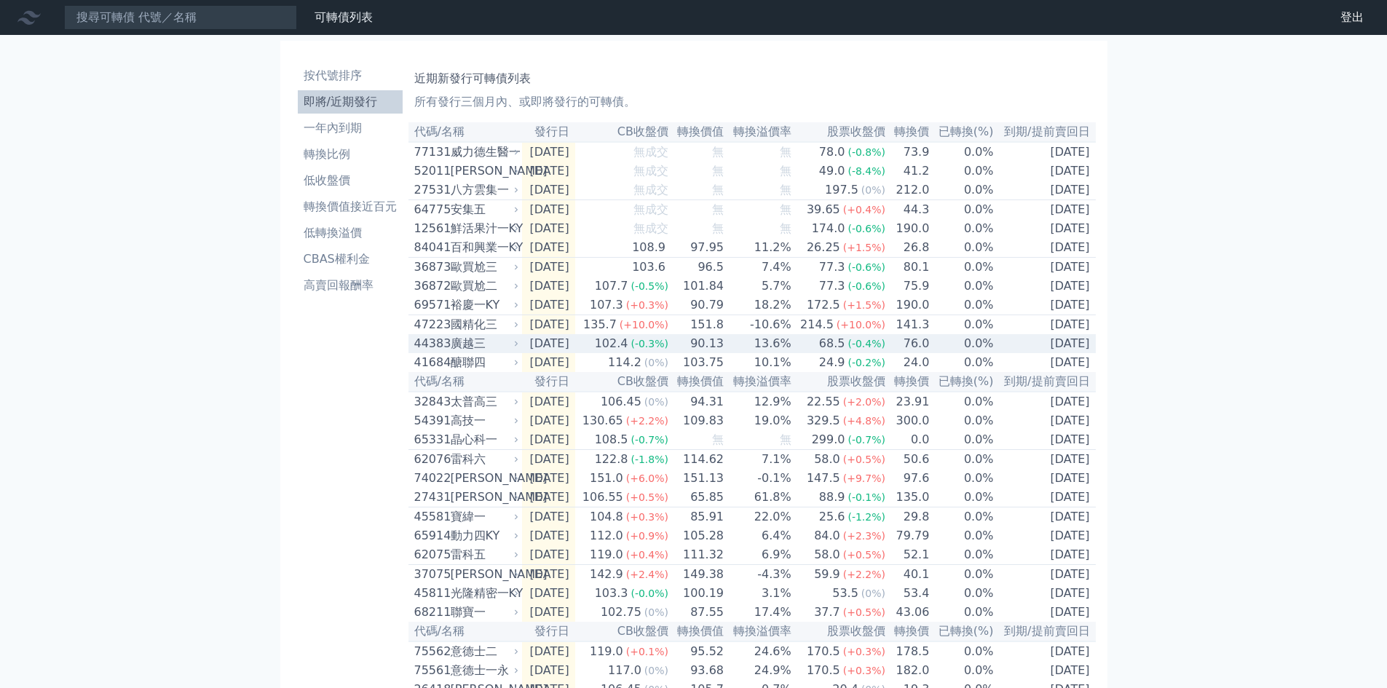
click at [483, 352] on div "廣越三" at bounding box center [484, 343] width 66 height 17
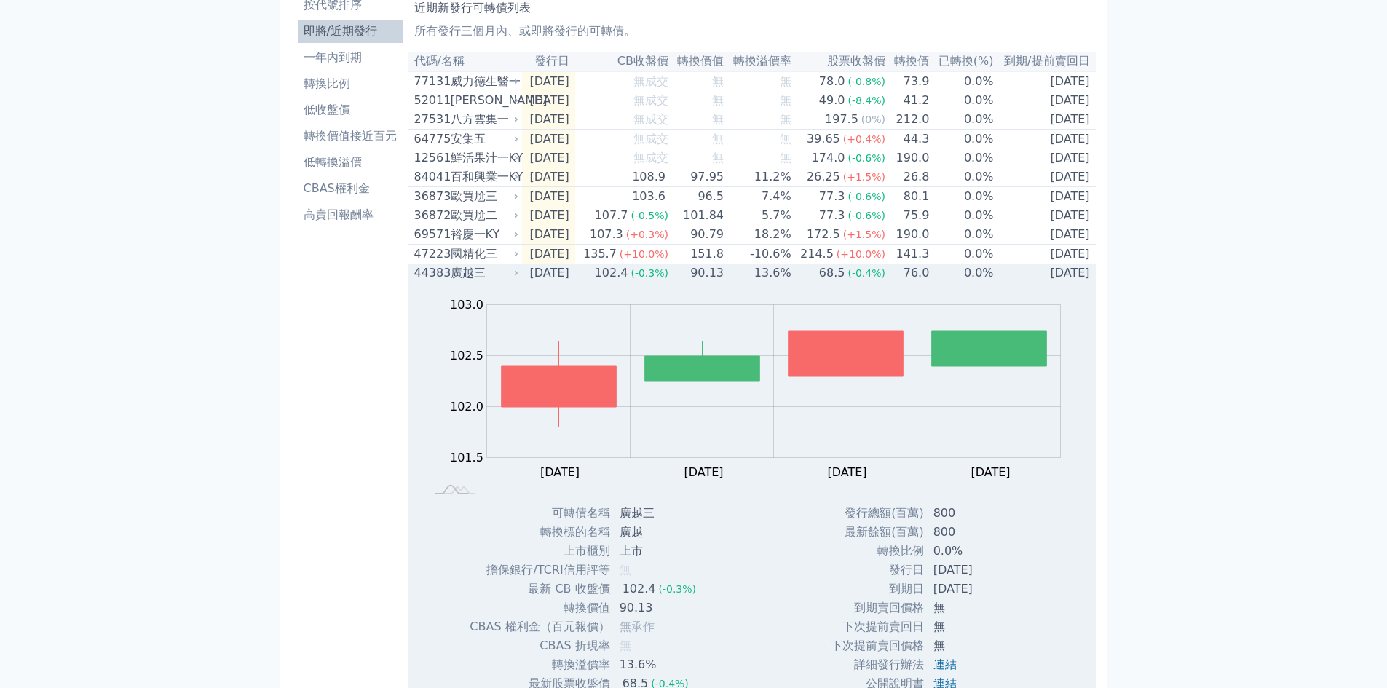
scroll to position [146, 0]
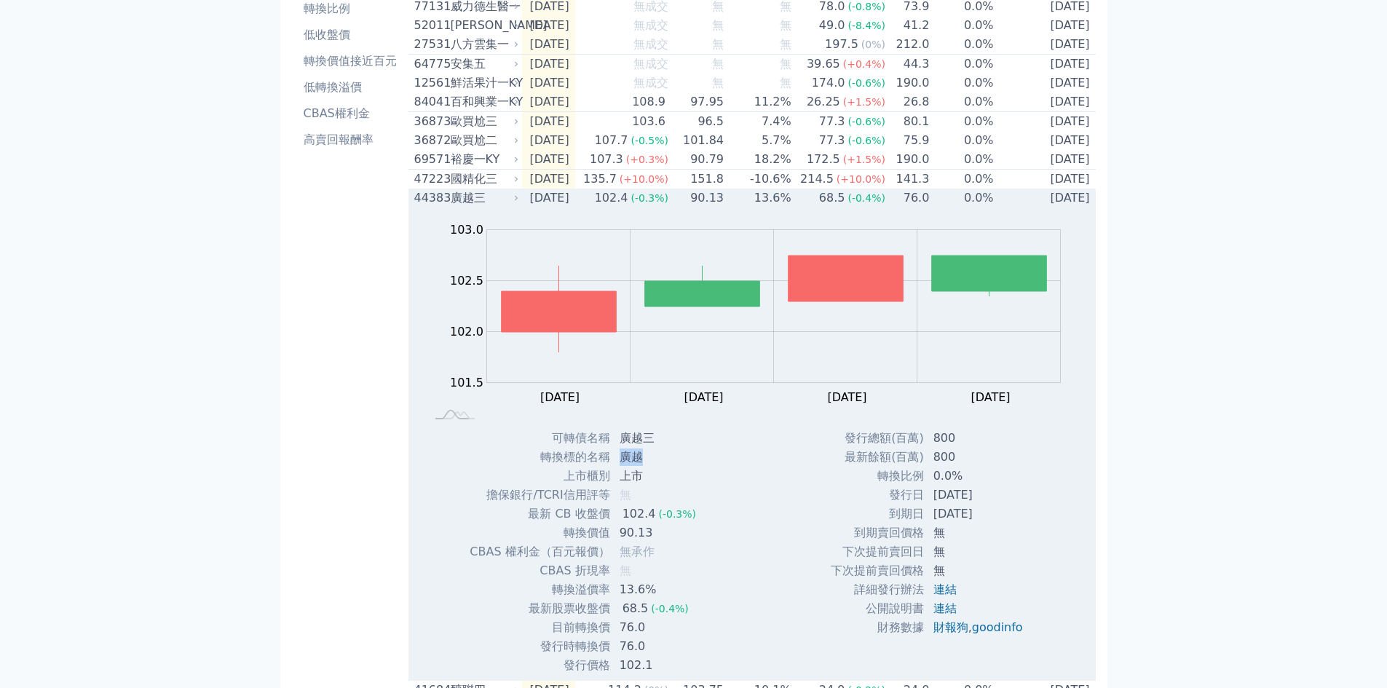
drag, startPoint x: 642, startPoint y: 470, endPoint x: 620, endPoint y: 475, distance: 23.1
click at [620, 467] on td "廣越" at bounding box center [659, 457] width 97 height 19
copy td "廣越"
click at [534, 208] on td "[DATE]" at bounding box center [548, 198] width 53 height 19
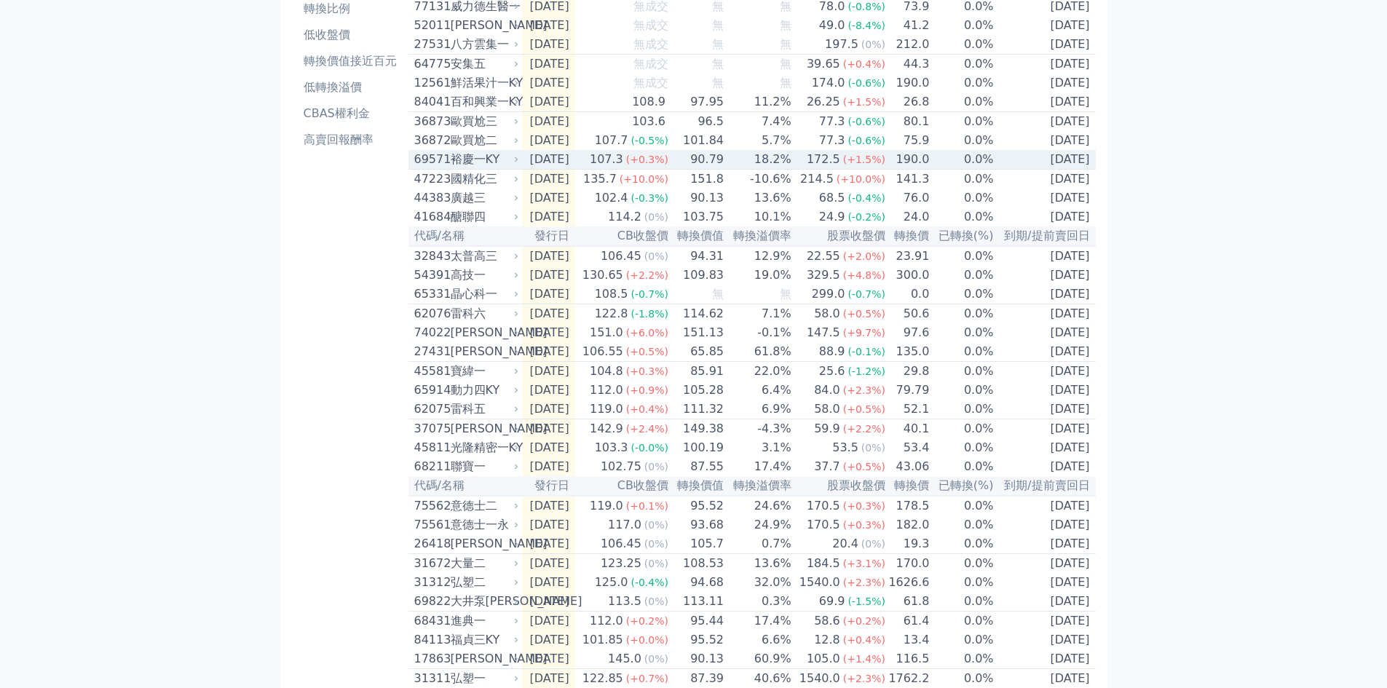
click at [516, 168] on div "69571 裕慶一KY" at bounding box center [467, 159] width 107 height 17
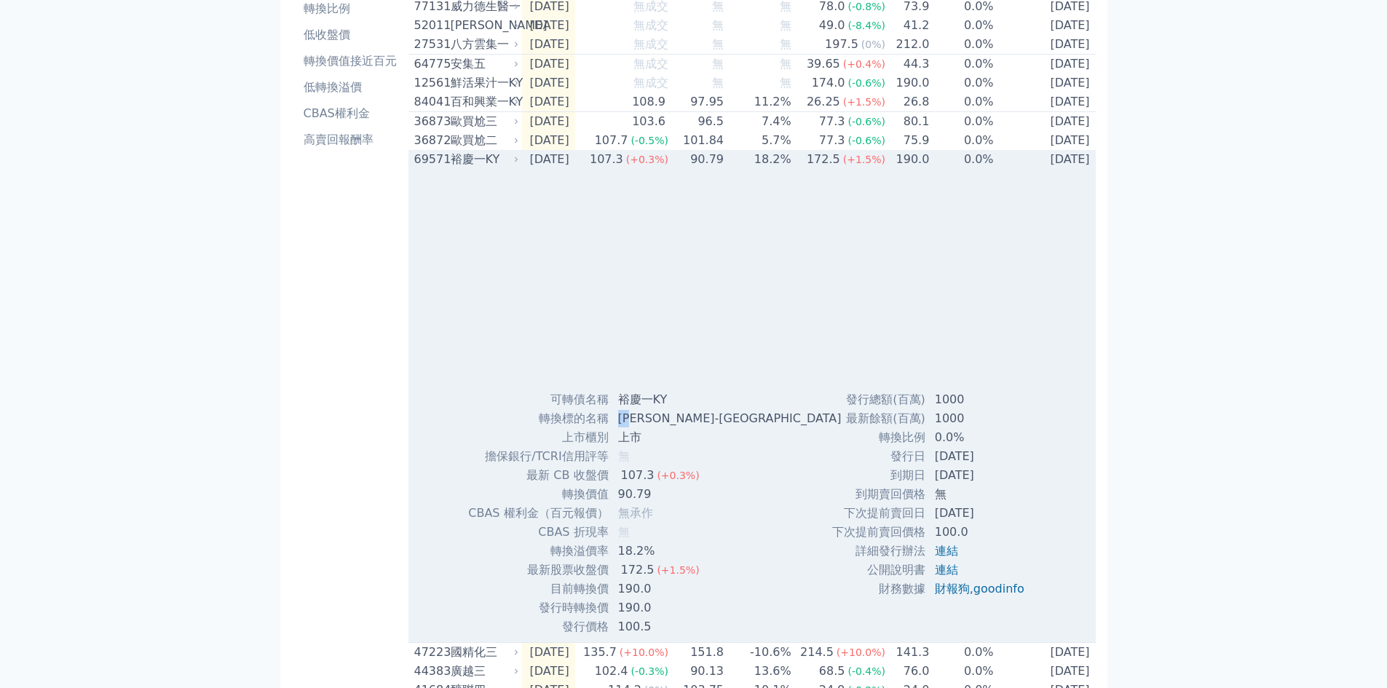
drag, startPoint x: 613, startPoint y: 436, endPoint x: 636, endPoint y: 433, distance: 23.5
click at [636, 428] on td "[PERSON_NAME]-[GEOGRAPHIC_DATA]" at bounding box center [731, 418] width 244 height 19
drag, startPoint x: 637, startPoint y: 433, endPoint x: 676, endPoint y: 423, distance: 40.4
click at [676, 409] on td "裕慶一KY" at bounding box center [731, 399] width 244 height 19
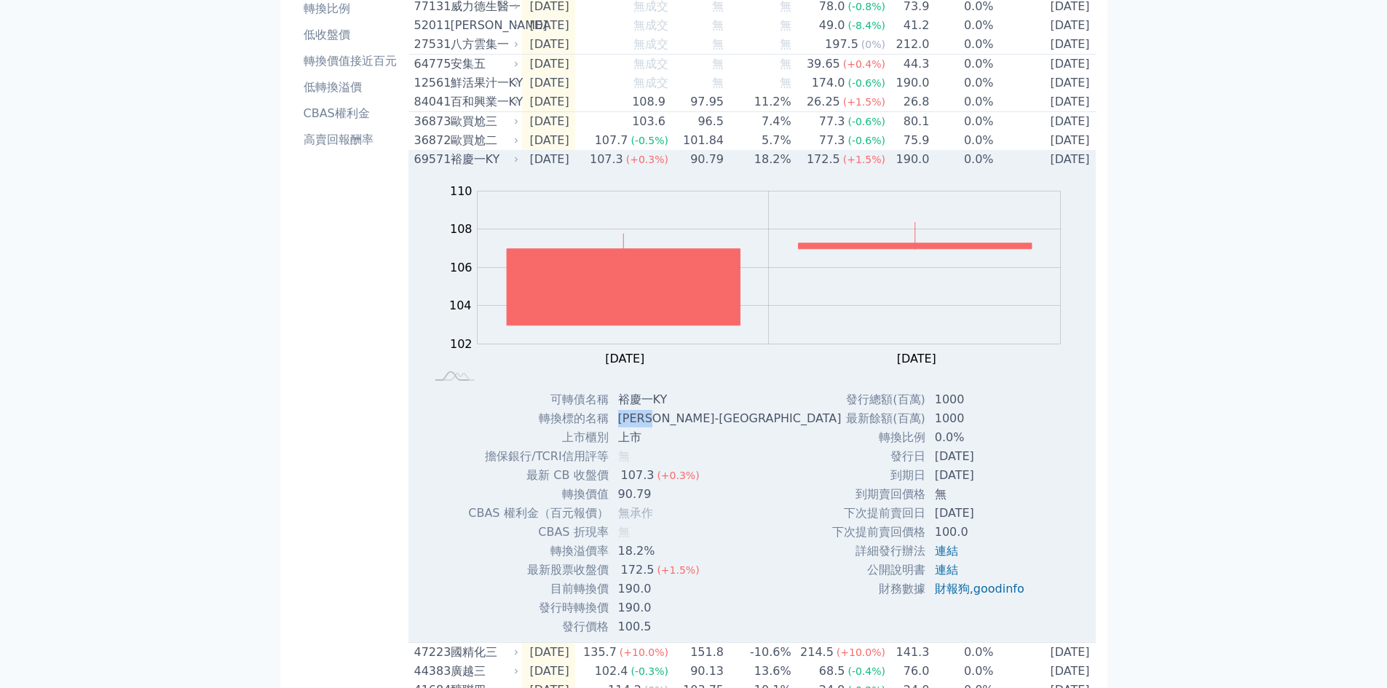
drag, startPoint x: 671, startPoint y: 436, endPoint x: 620, endPoint y: 433, distance: 51.1
click at [620, 428] on td "[PERSON_NAME]-[GEOGRAPHIC_DATA]" at bounding box center [731, 418] width 244 height 19
copy td "[PERSON_NAME]-[GEOGRAPHIC_DATA]"
click at [519, 164] on icon at bounding box center [516, 159] width 9 height 9
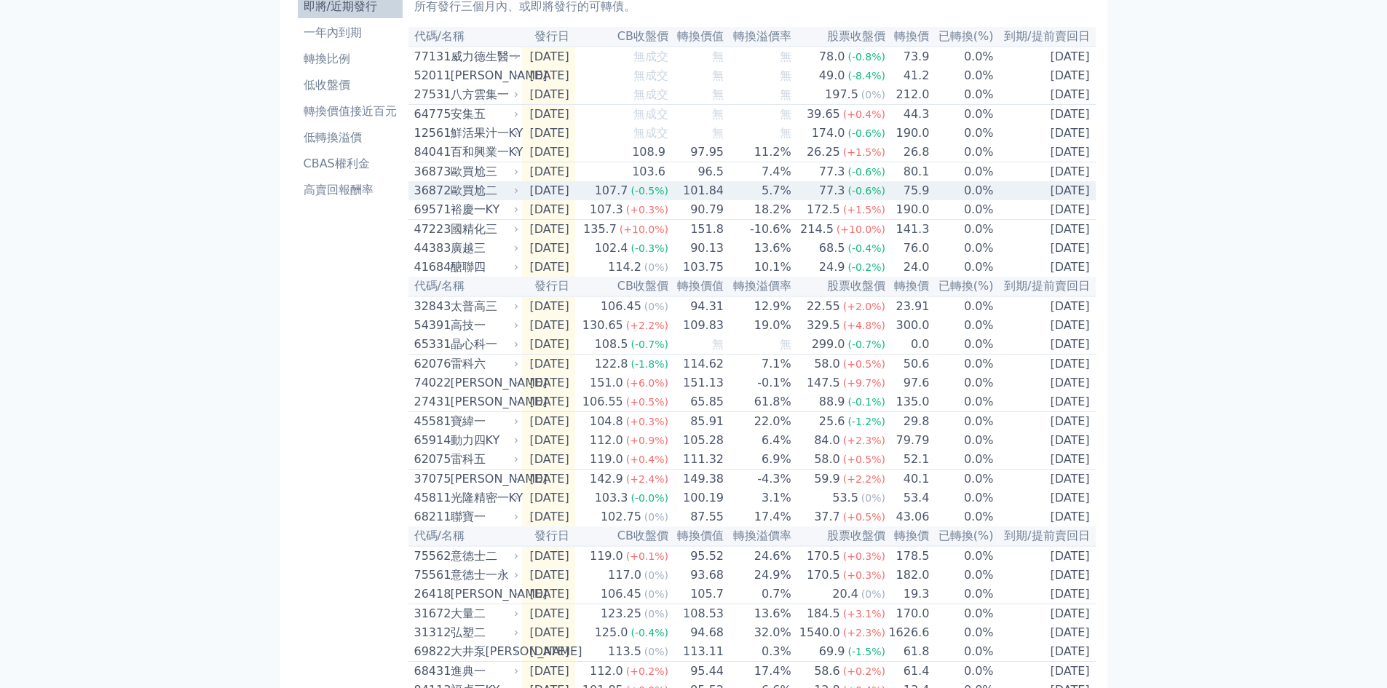
scroll to position [73, 0]
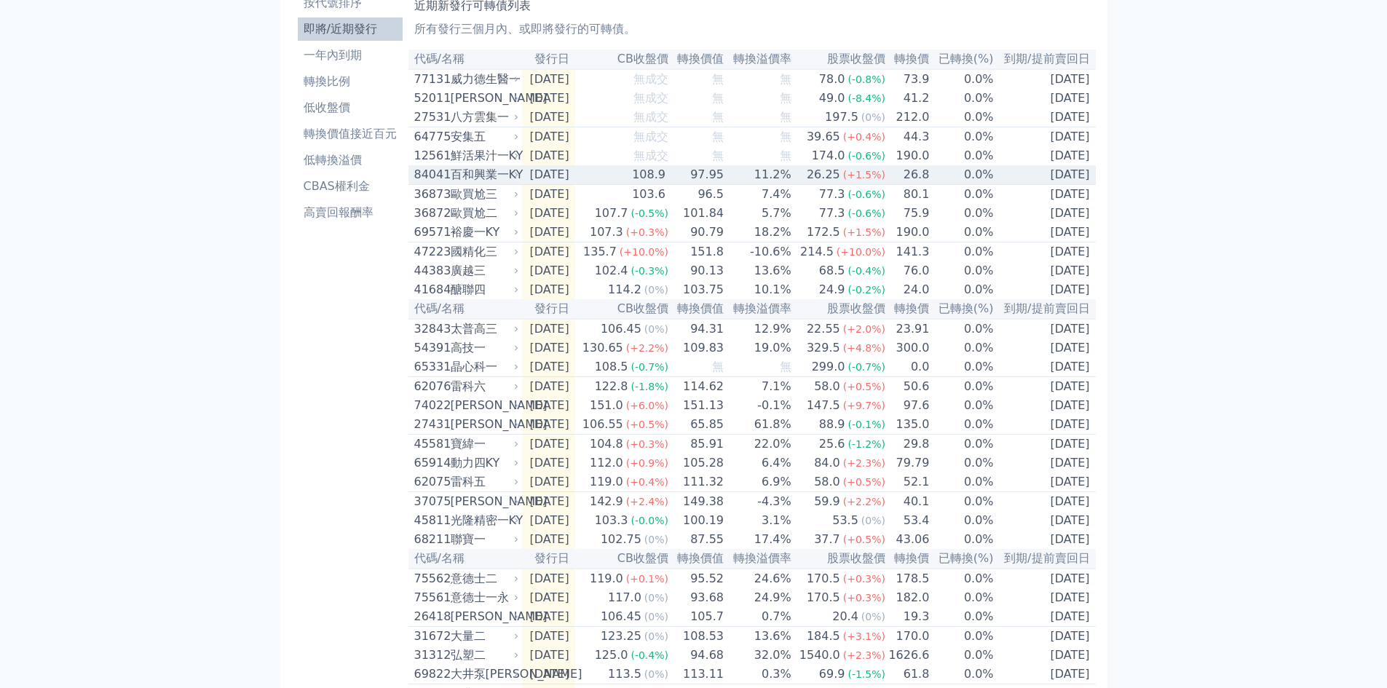
drag, startPoint x: 542, startPoint y: 176, endPoint x: 552, endPoint y: 181, distance: 11.4
click at [542, 176] on td "[DATE]" at bounding box center [548, 175] width 53 height 20
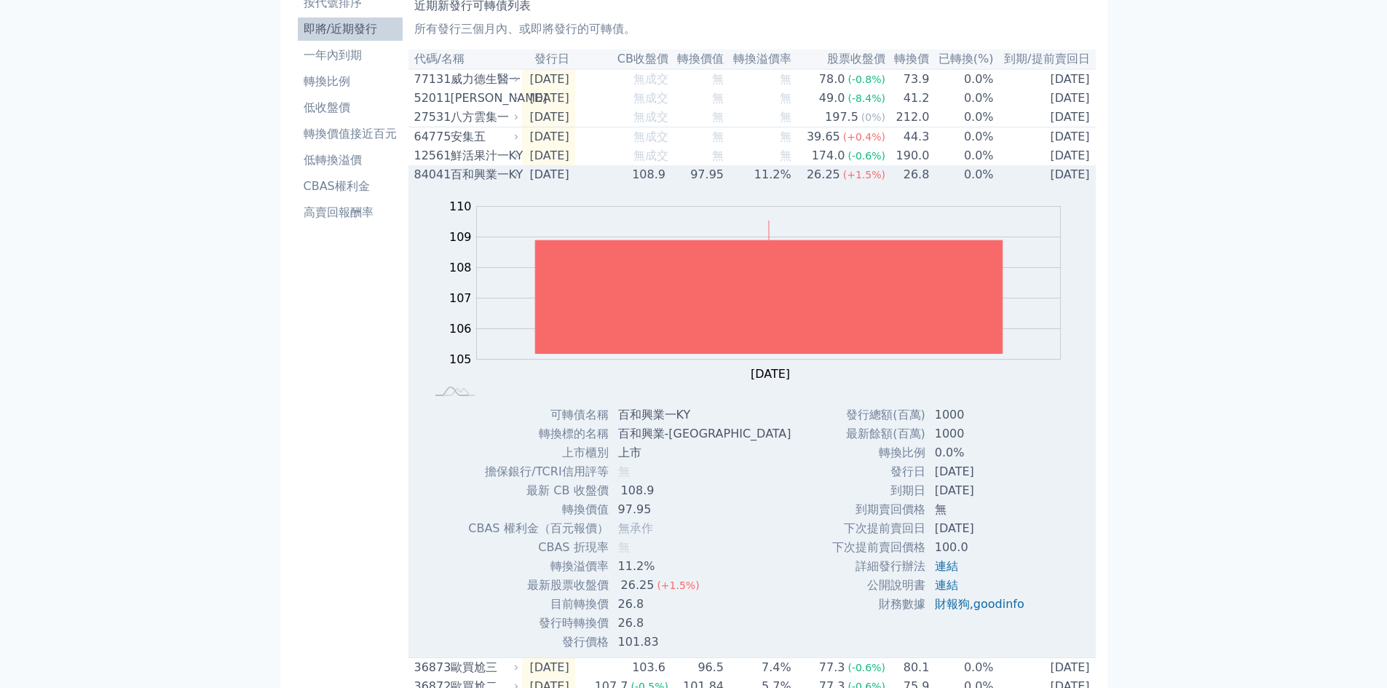
click at [663, 443] on td "百和興業-[GEOGRAPHIC_DATA]" at bounding box center [706, 434] width 194 height 19
click at [678, 440] on td "百和興業-[GEOGRAPHIC_DATA]" at bounding box center [706, 434] width 194 height 19
drag, startPoint x: 683, startPoint y: 439, endPoint x: 618, endPoint y: 439, distance: 64.8
click at [618, 439] on td "百和興業-[GEOGRAPHIC_DATA]" at bounding box center [706, 434] width 194 height 19
copy td "百和興業-[GEOGRAPHIC_DATA]"
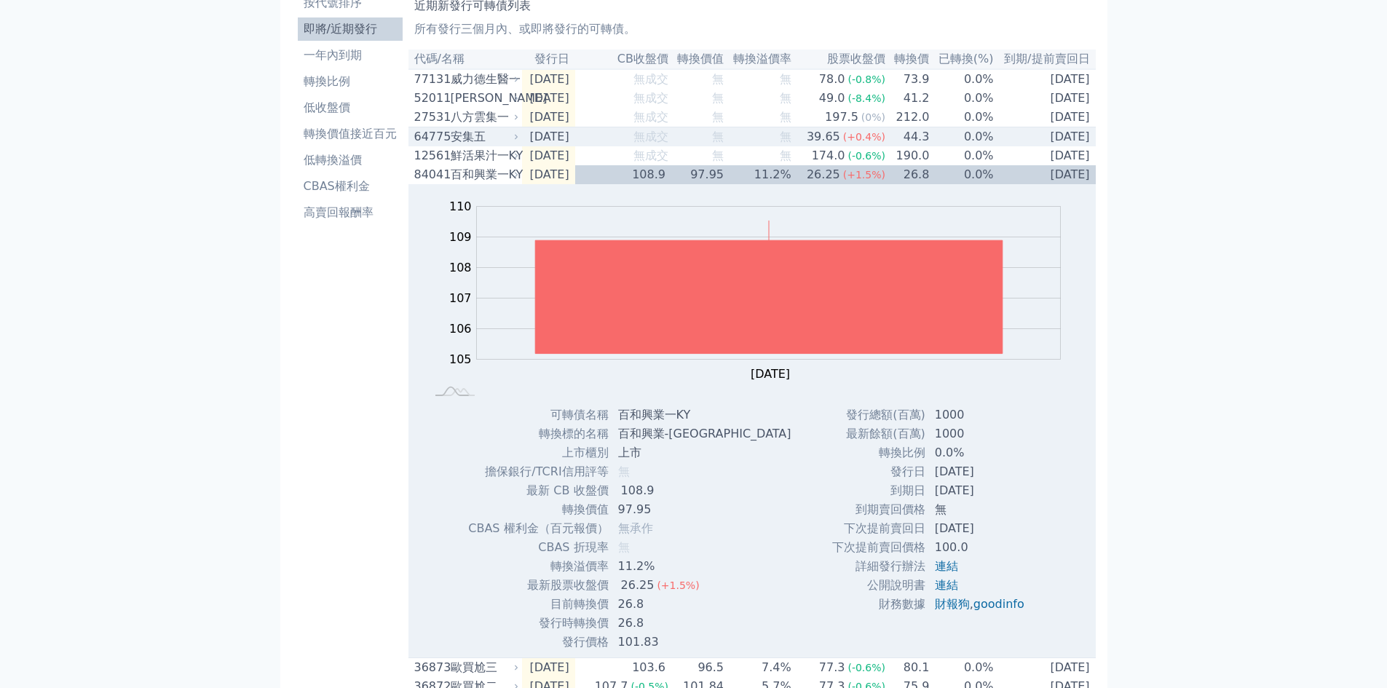
click at [623, 143] on td "無成交" at bounding box center [622, 137] width 94 height 20
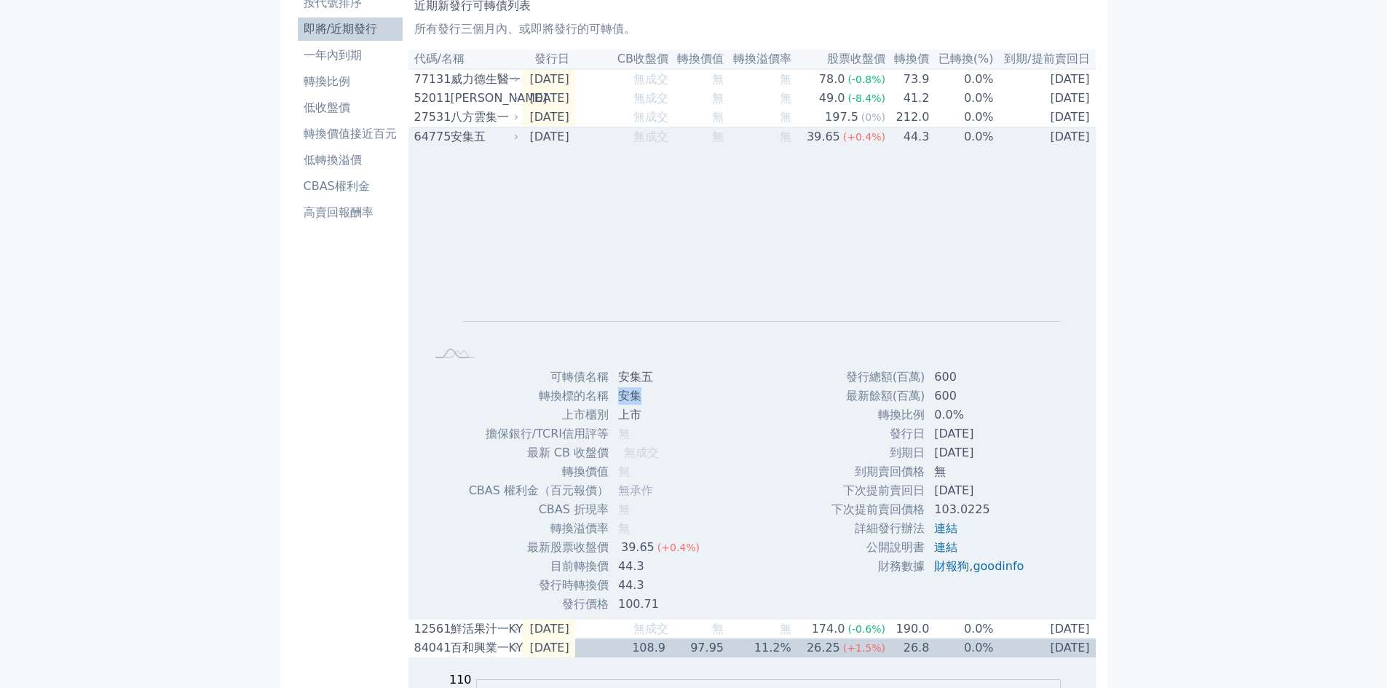
drag, startPoint x: 647, startPoint y: 403, endPoint x: 619, endPoint y: 404, distance: 27.7
click at [619, 404] on td "安集" at bounding box center [660, 396] width 102 height 19
copy td "安集"
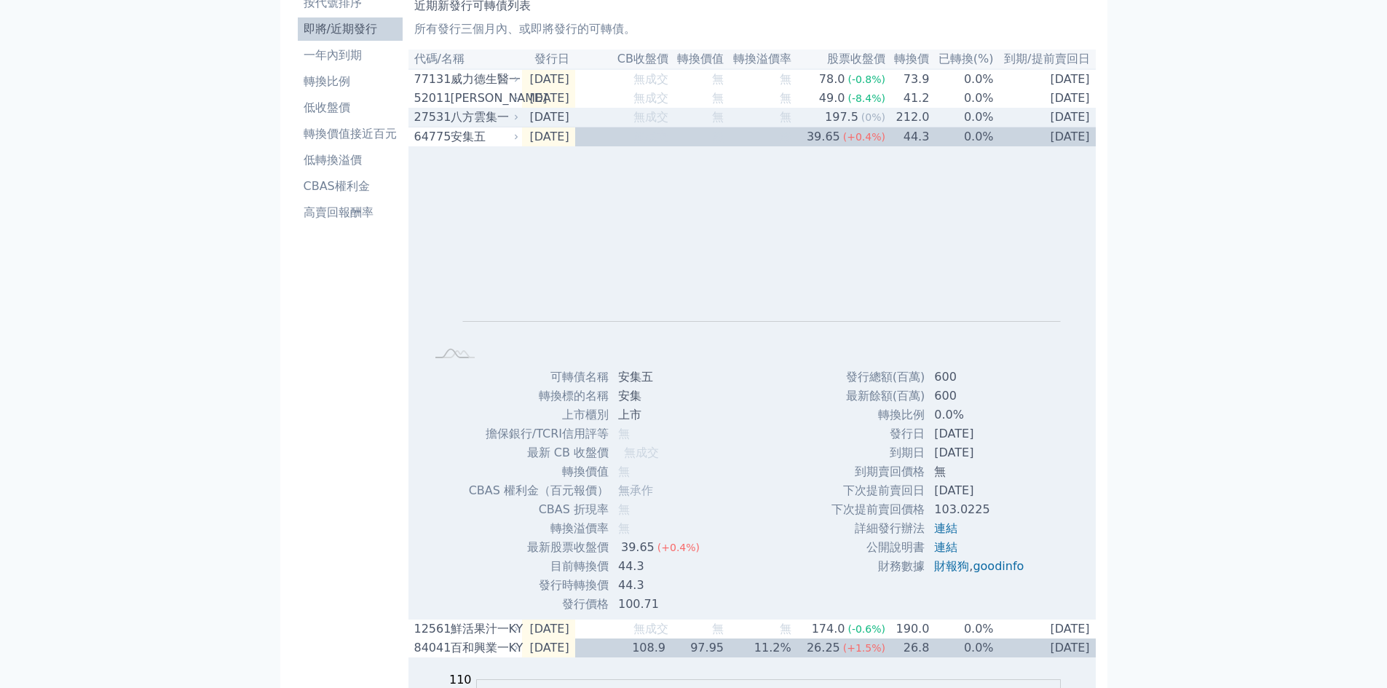
drag, startPoint x: 794, startPoint y: 130, endPoint x: 786, endPoint y: 132, distance: 8.9
click at [792, 127] on td "無" at bounding box center [758, 118] width 68 height 20
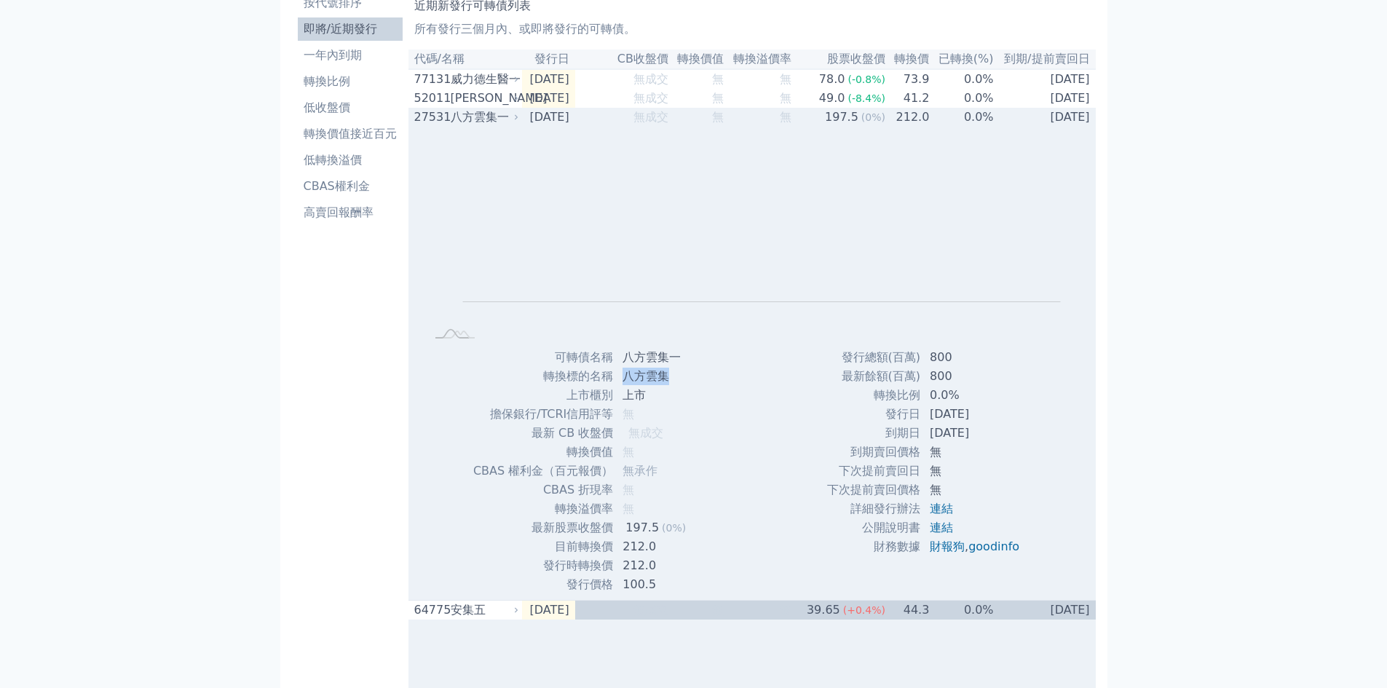
drag, startPoint x: 666, startPoint y: 385, endPoint x: 623, endPoint y: 384, distance: 43.7
click at [623, 384] on td "八方雲集" at bounding box center [656, 376] width 84 height 19
copy td "八方雲集"
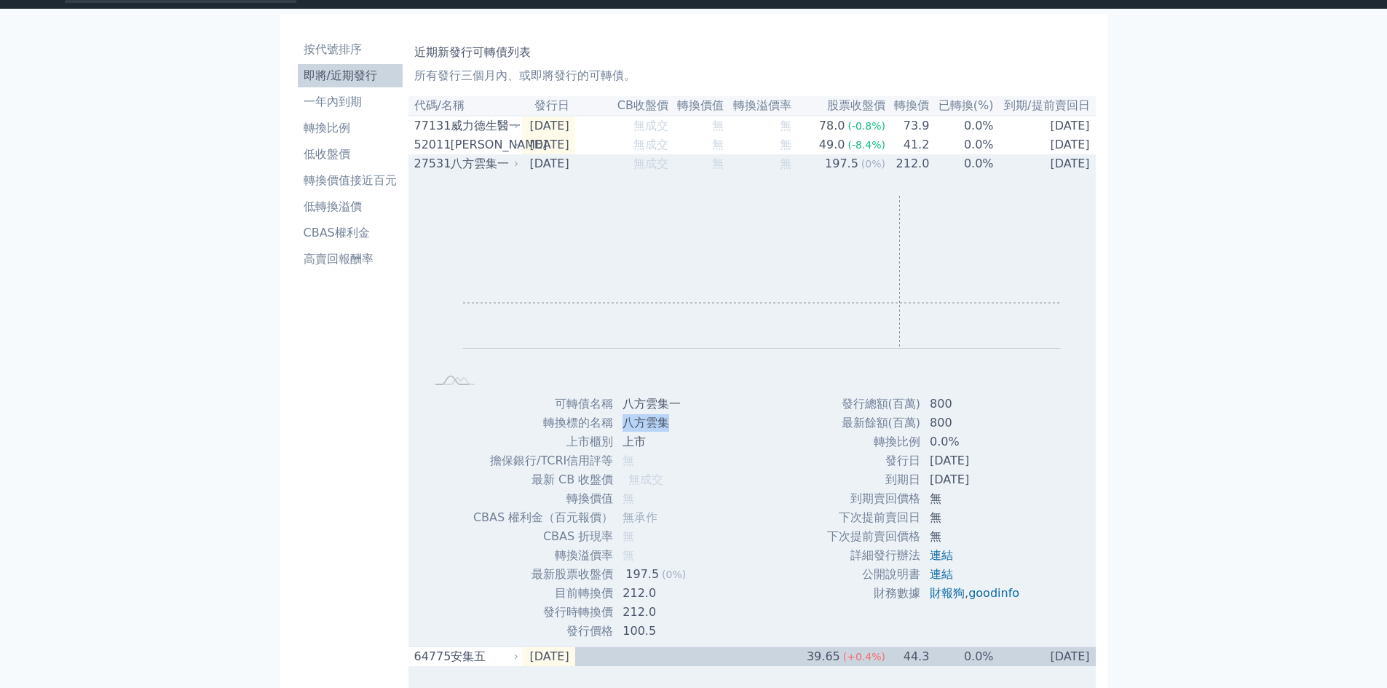
scroll to position [0, 0]
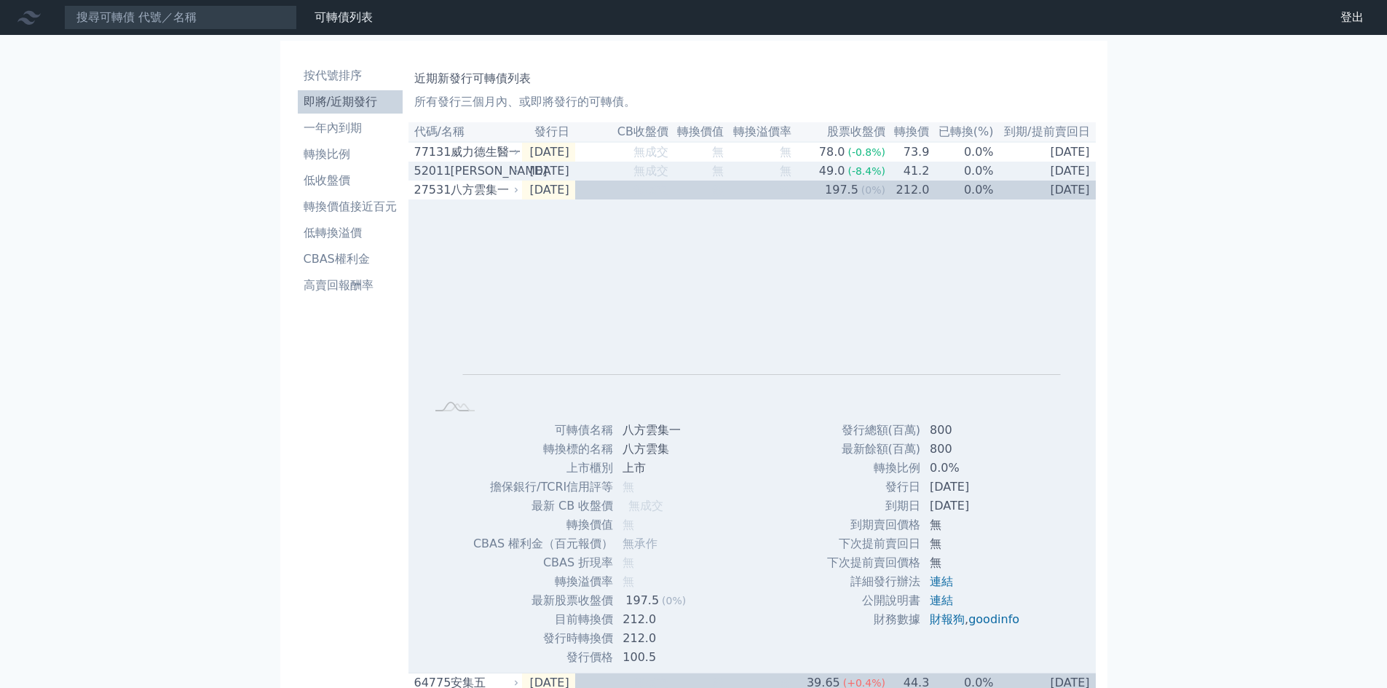
click at [481, 170] on div "[PERSON_NAME]" at bounding box center [484, 170] width 66 height 17
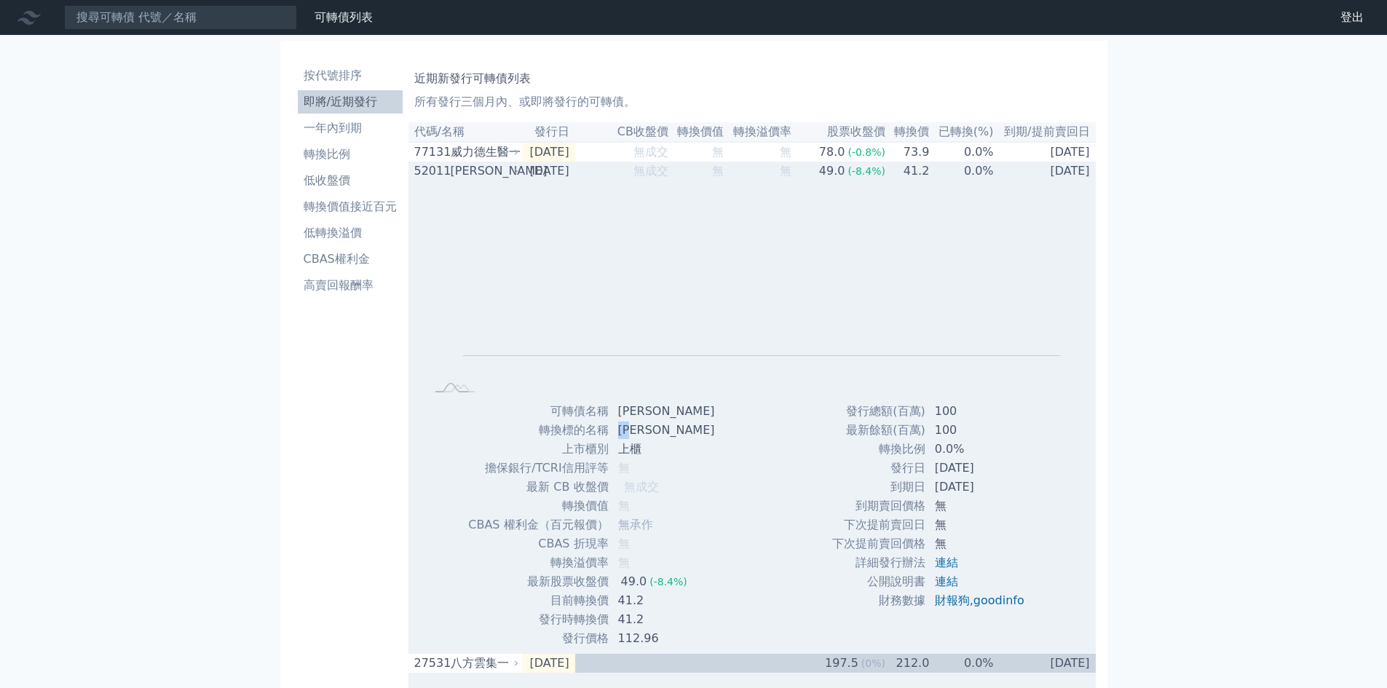
drag, startPoint x: 663, startPoint y: 432, endPoint x: 620, endPoint y: 441, distance: 43.1
click at [620, 440] on td "[PERSON_NAME]" at bounding box center [667, 430] width 117 height 19
copy td "[PERSON_NAME]"
drag, startPoint x: 911, startPoint y: 413, endPoint x: 993, endPoint y: 506, distance: 124.3
click at [993, 506] on tbody "發行總額(百萬) 100 最新餘額(百萬) 100 轉換比例 0.0% 發行日 [DATE] 到期日 [DATE] 到期賣回價格 無 無 無 ," at bounding box center [934, 506] width 205 height 208
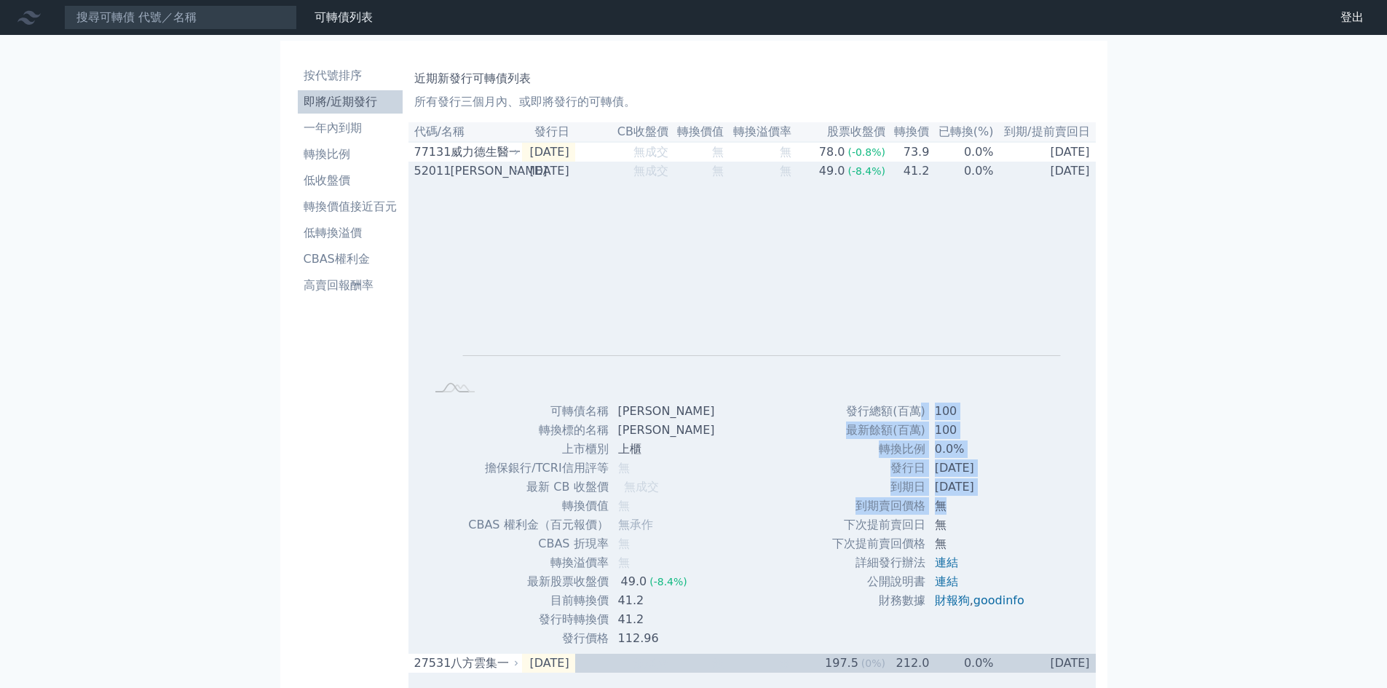
drag, startPoint x: 1011, startPoint y: 518, endPoint x: 1011, endPoint y: 510, distance: 8.8
click at [1011, 516] on td "無" at bounding box center [981, 506] width 110 height 19
click at [625, 639] on td "112.96" at bounding box center [667, 638] width 117 height 19
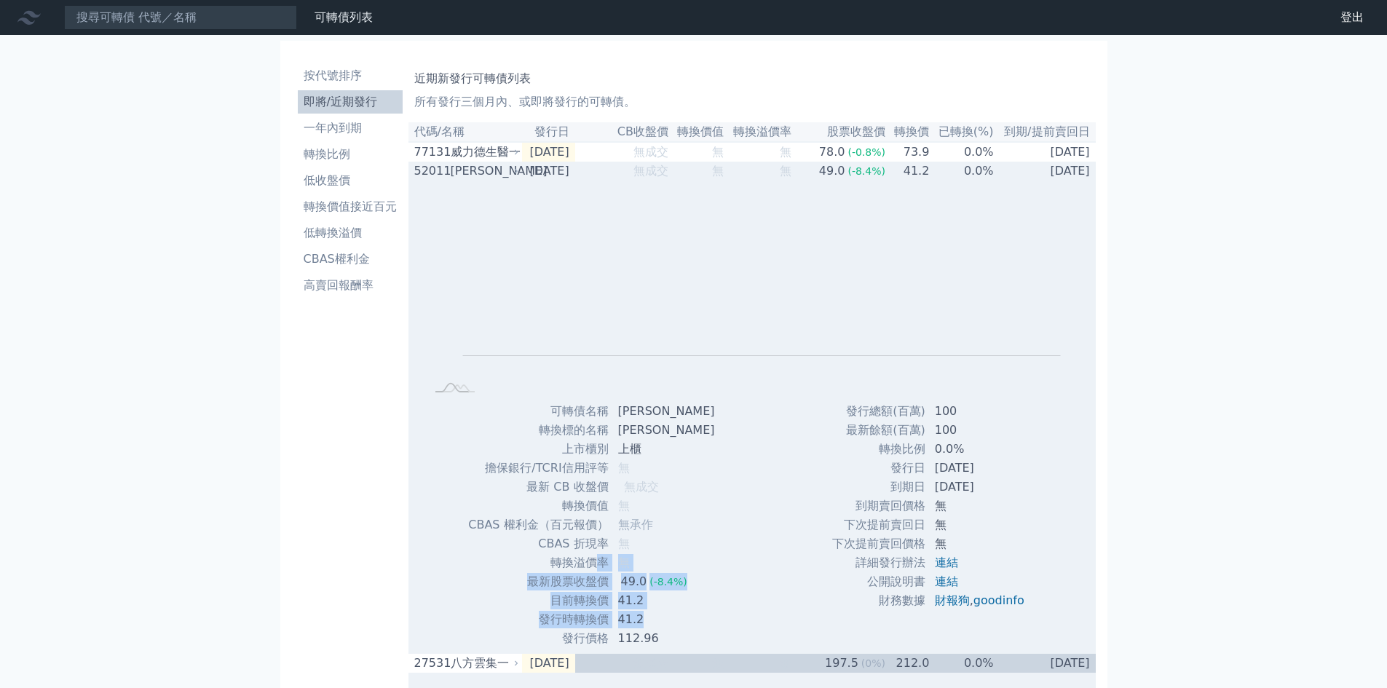
drag, startPoint x: 657, startPoint y: 619, endPoint x: 605, endPoint y: 575, distance: 68.2
click at [605, 575] on tbody "可轉債名稱 [PERSON_NAME] 轉換標的名稱 [PERSON_NAME] 上市櫃別 上櫃 擔保銀行/TCRI信用評等 無 最新 CB 收盤價 無成交 …" at bounding box center [596, 525] width 258 height 246
click at [673, 586] on span "(-8.4%)" at bounding box center [669, 582] width 38 height 12
click at [486, 175] on div "[PERSON_NAME]" at bounding box center [484, 170] width 66 height 17
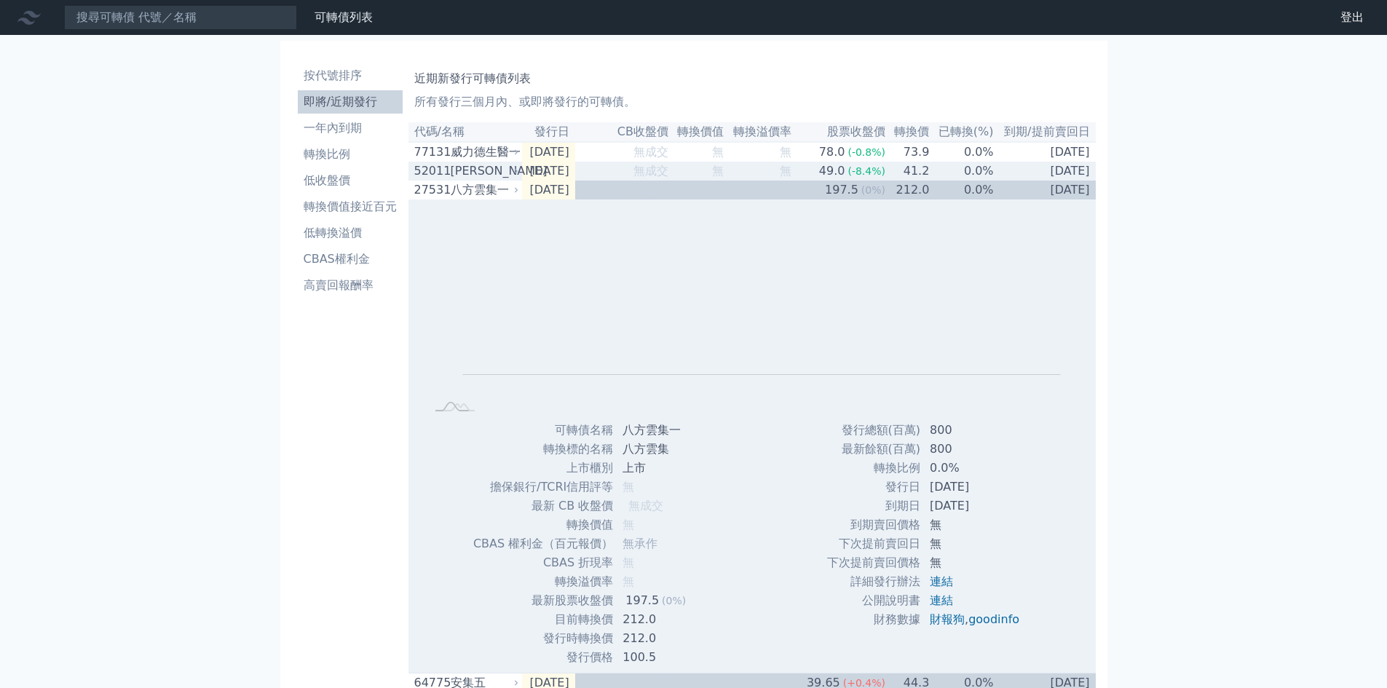
click at [492, 154] on div "威力德生醫一" at bounding box center [484, 151] width 66 height 17
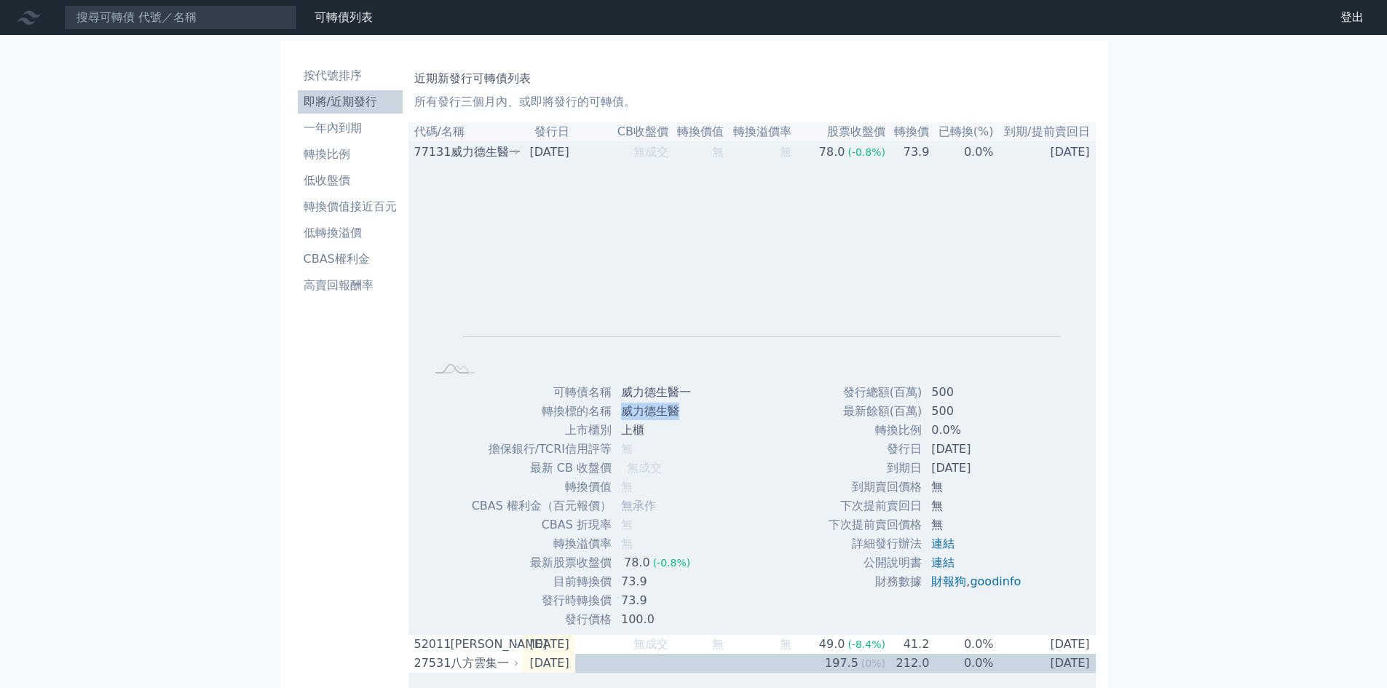
drag, startPoint x: 682, startPoint y: 419, endPoint x: 623, endPoint y: 417, distance: 58.3
click at [623, 417] on td "威力德生醫" at bounding box center [657, 411] width 90 height 19
copy td "威力德生醫"
drag, startPoint x: 951, startPoint y: 457, endPoint x: 1059, endPoint y: 524, distance: 126.9
click at [1011, 497] on tbody "發行總額(百萬) 500 最新餘額(百萬) 500 轉換比例 0.0% 發行日 [DATE] 到期日 [DATE] 到期賣回價格 無 無 無 ," at bounding box center [930, 487] width 205 height 208
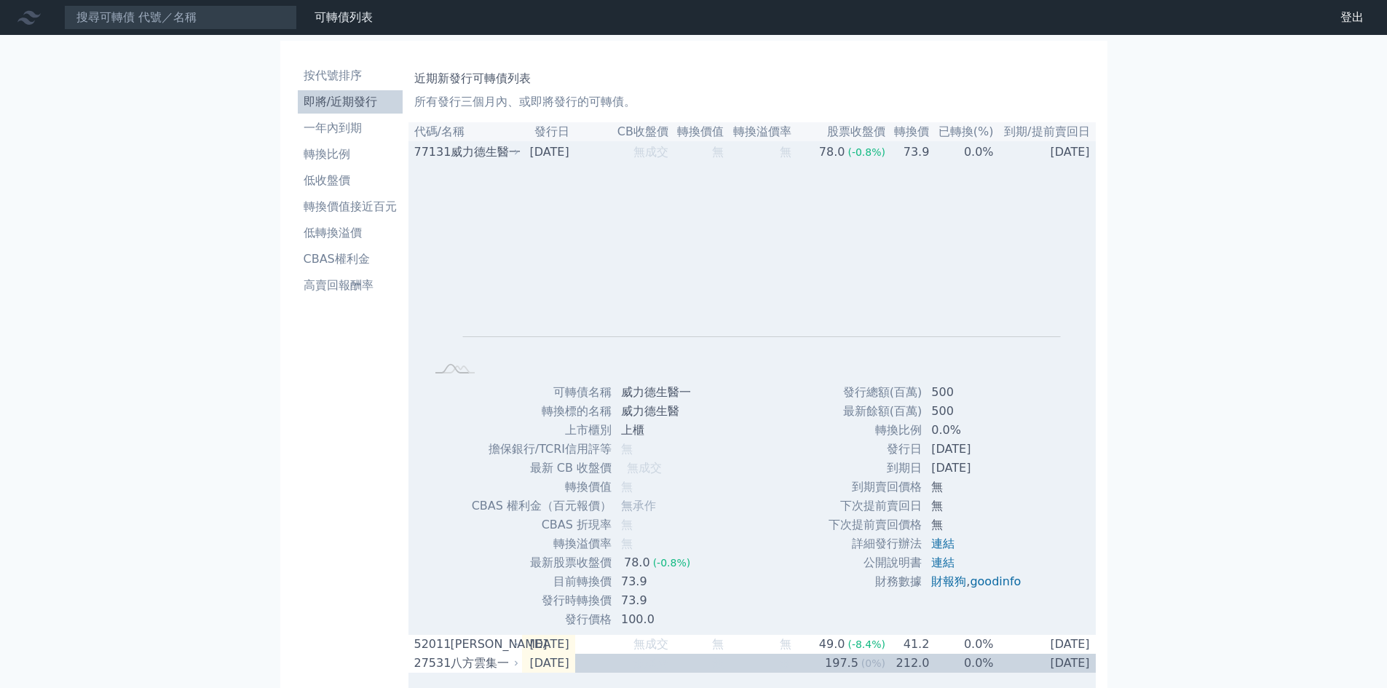
drag, startPoint x: 1059, startPoint y: 524, endPoint x: 840, endPoint y: 565, distance: 222.2
click at [1059, 526] on div "Zoom Out L L Chart created using amCharts library 可轉債名稱 威力德生醫一 轉換標的名稱 威力德生醫 上市櫃…" at bounding box center [751, 395] width 687 height 467
drag, startPoint x: 652, startPoint y: 606, endPoint x: 622, endPoint y: 561, distance: 54.5
click at [622, 561] on tbody "可轉債名稱 威力德生醫一 轉換標的名稱 威力德生醫 上市櫃別 上櫃 擔保銀行/TCRI信用評等 無 最新 CB 收盤價 無成交 轉換價值 無 無承作 無" at bounding box center [587, 506] width 232 height 246
click at [804, 581] on div "Zoom Out L L Chart created using amCharts library 可轉債名稱 威力德生醫一 轉換標的名稱 威力德生醫 上市櫃…" at bounding box center [751, 395] width 687 height 467
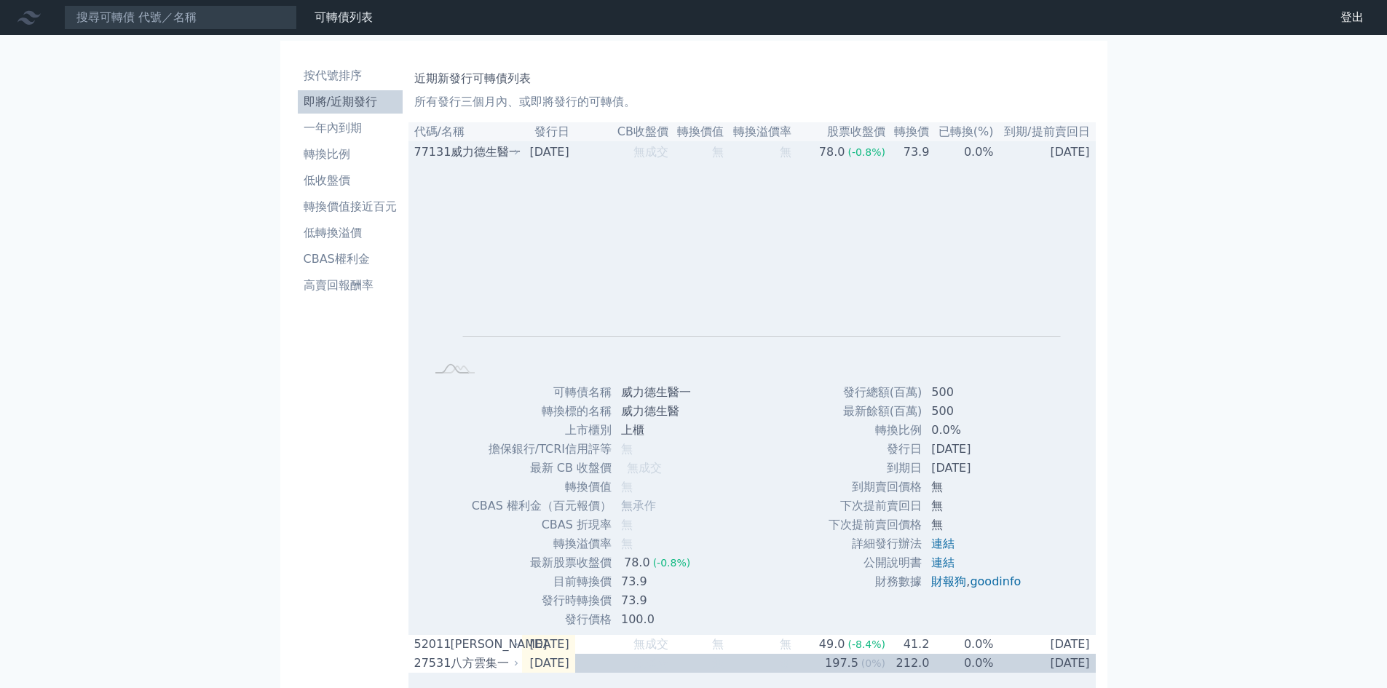
click at [462, 159] on div "威力德生醫一" at bounding box center [484, 151] width 66 height 17
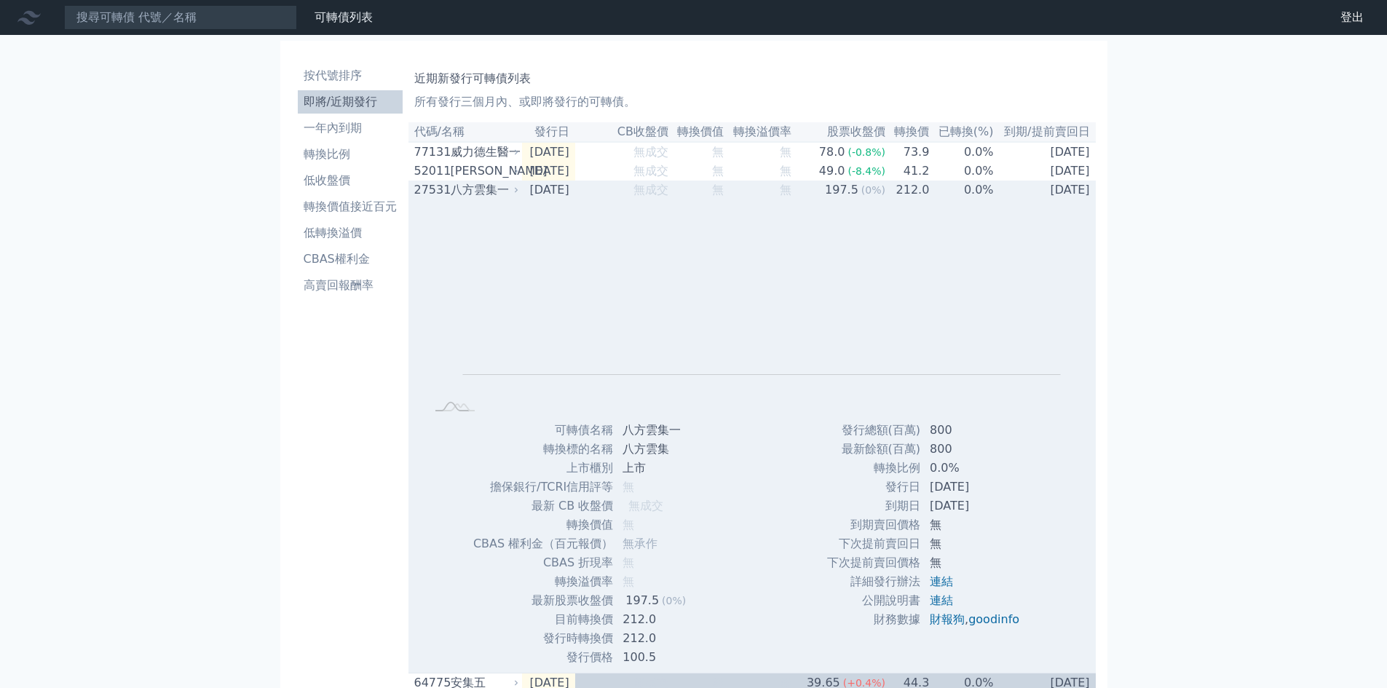
click at [486, 192] on div "八方雲集一" at bounding box center [484, 189] width 66 height 17
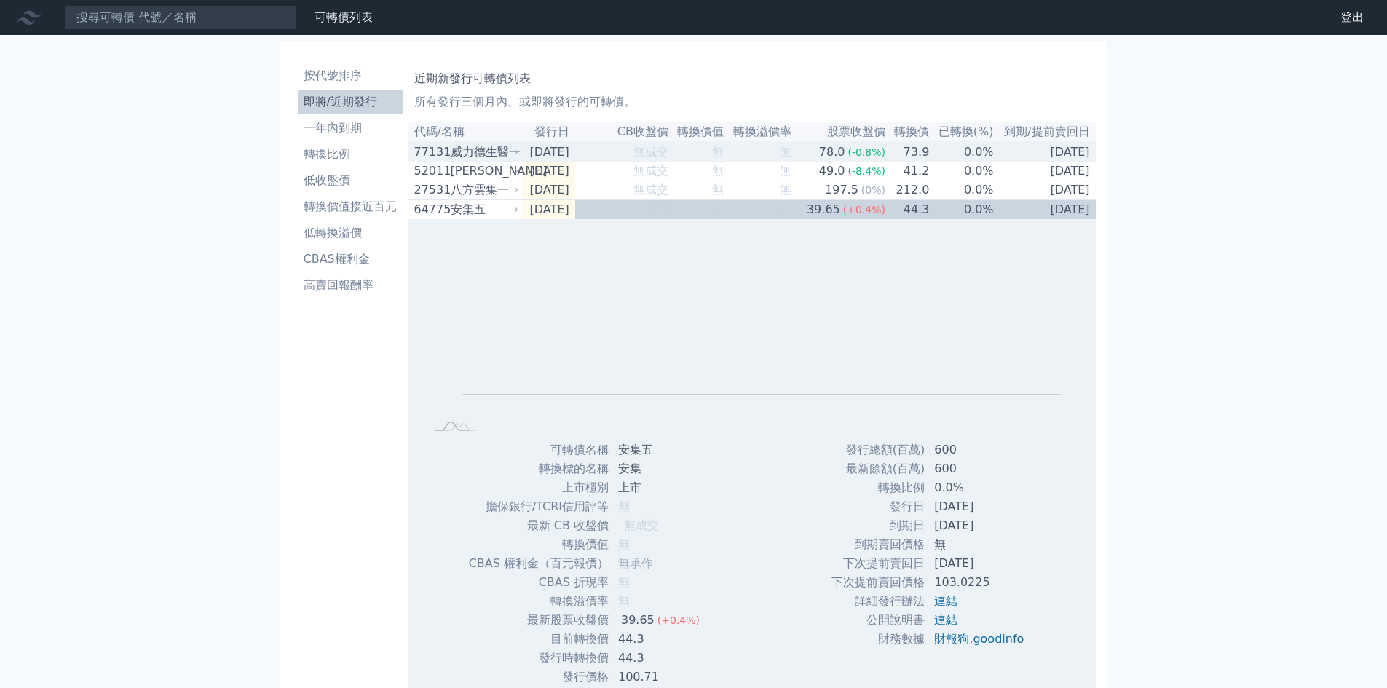
click at [512, 161] on div "威力德生醫一" at bounding box center [484, 151] width 66 height 17
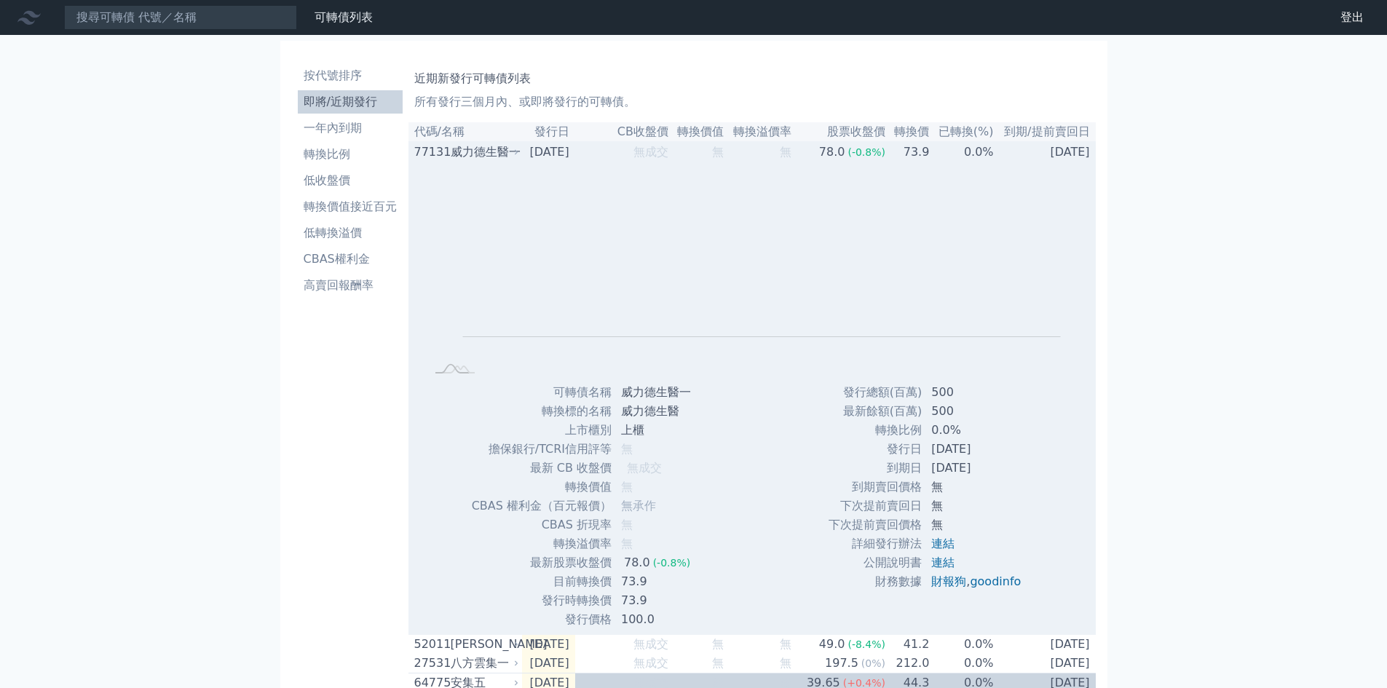
click at [512, 161] on div "威力德生醫一" at bounding box center [484, 151] width 66 height 17
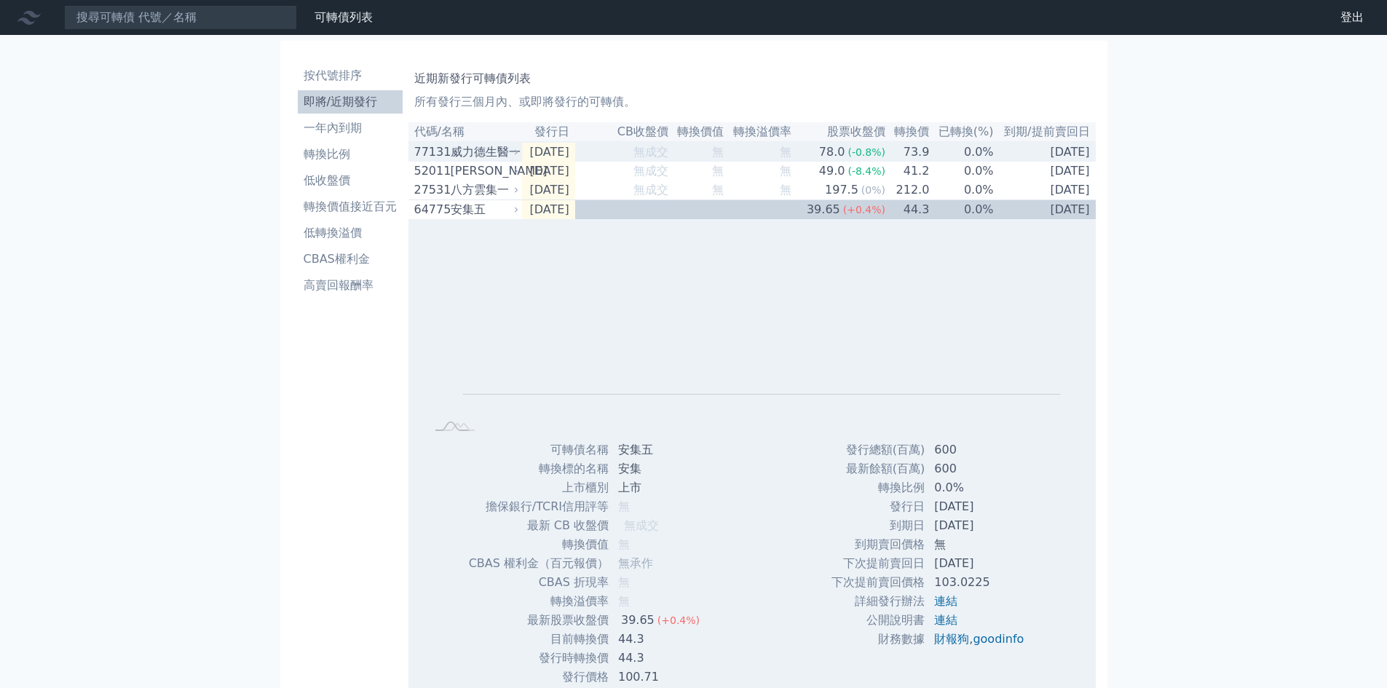
click at [512, 161] on div "威力德生醫一" at bounding box center [484, 151] width 66 height 17
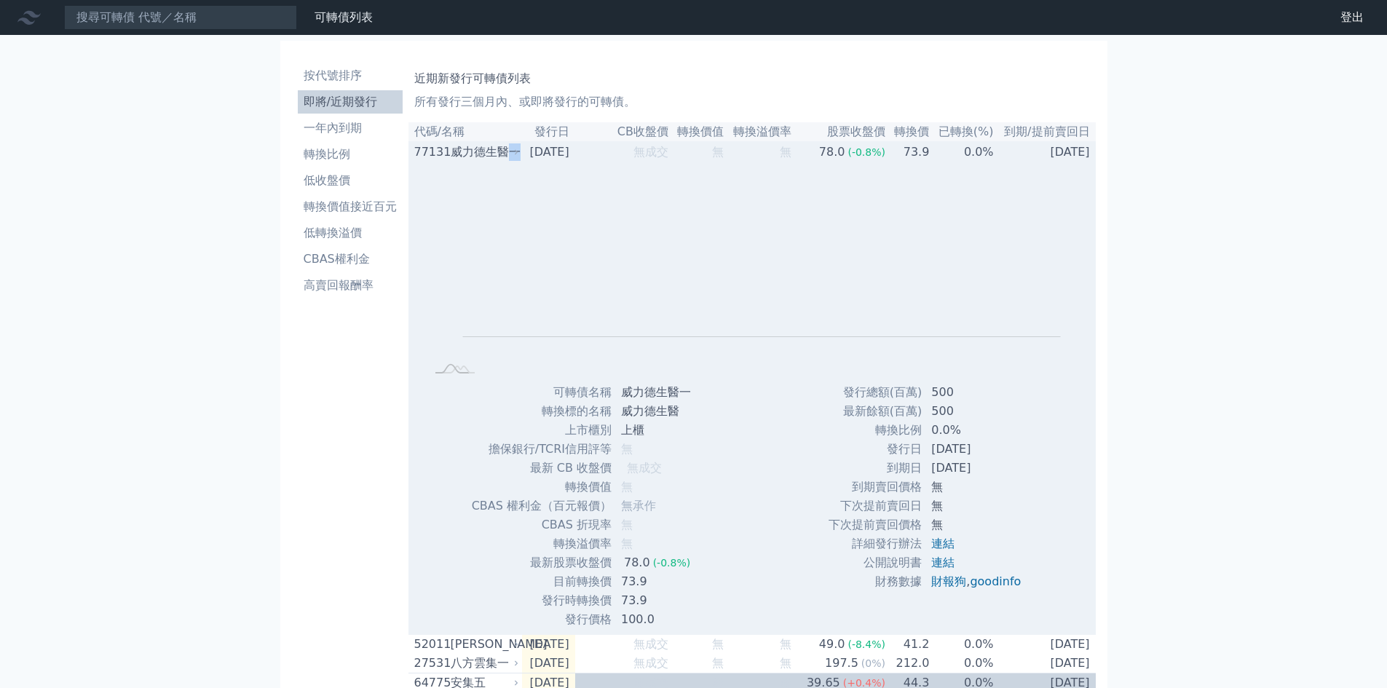
click at [512, 161] on div "威力德生醫一" at bounding box center [484, 151] width 66 height 17
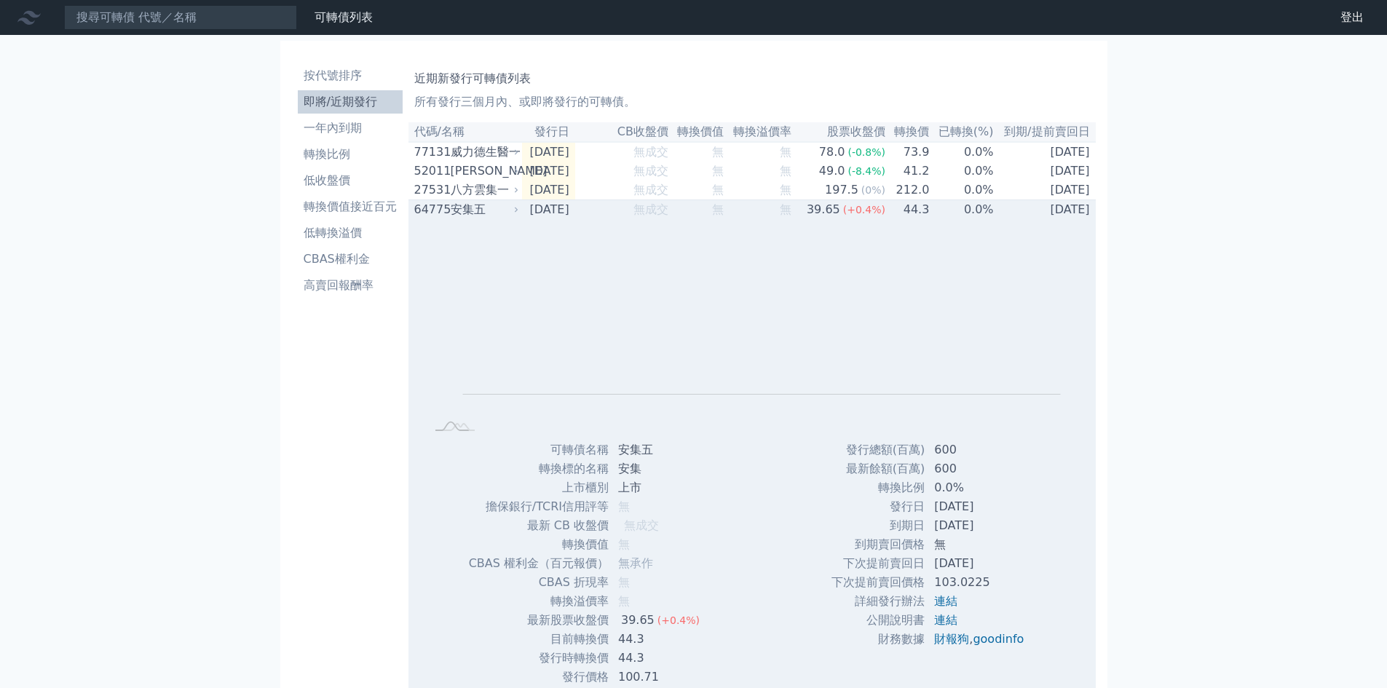
click at [491, 218] on div "安集五" at bounding box center [484, 209] width 66 height 17
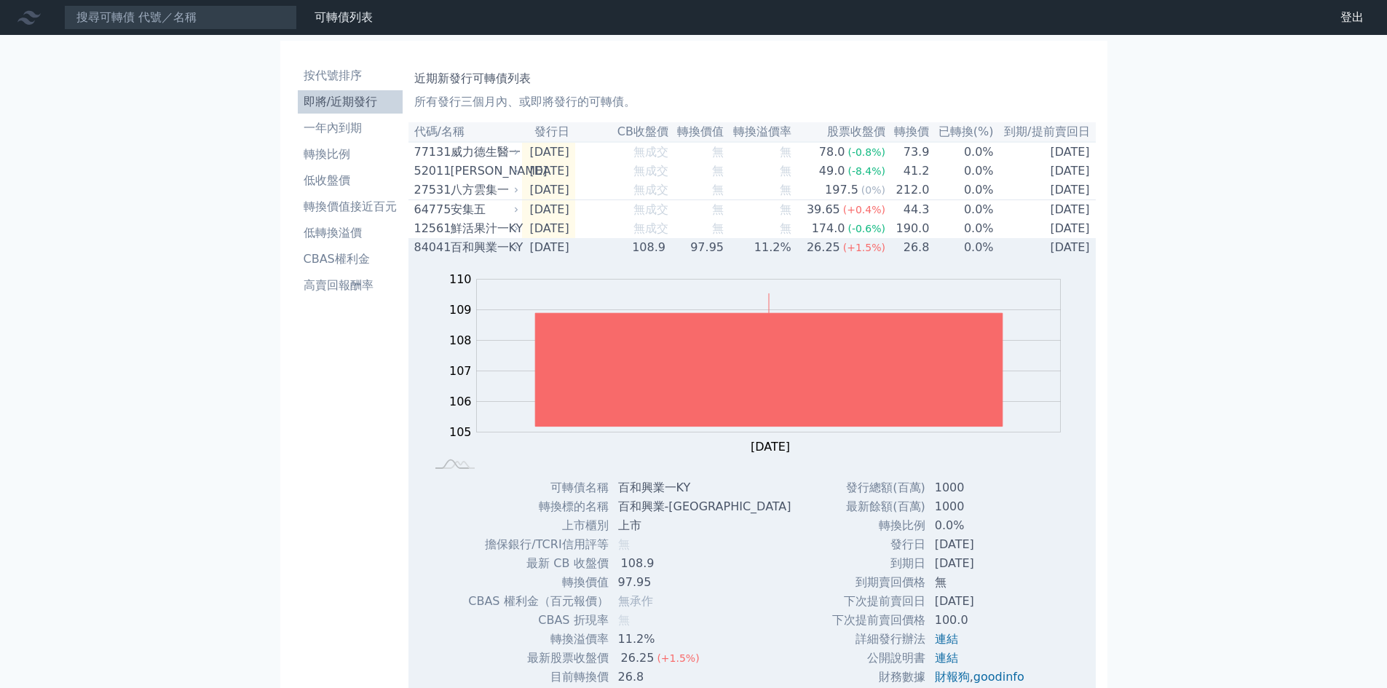
click at [485, 255] on div "百和興業一KY" at bounding box center [484, 247] width 66 height 17
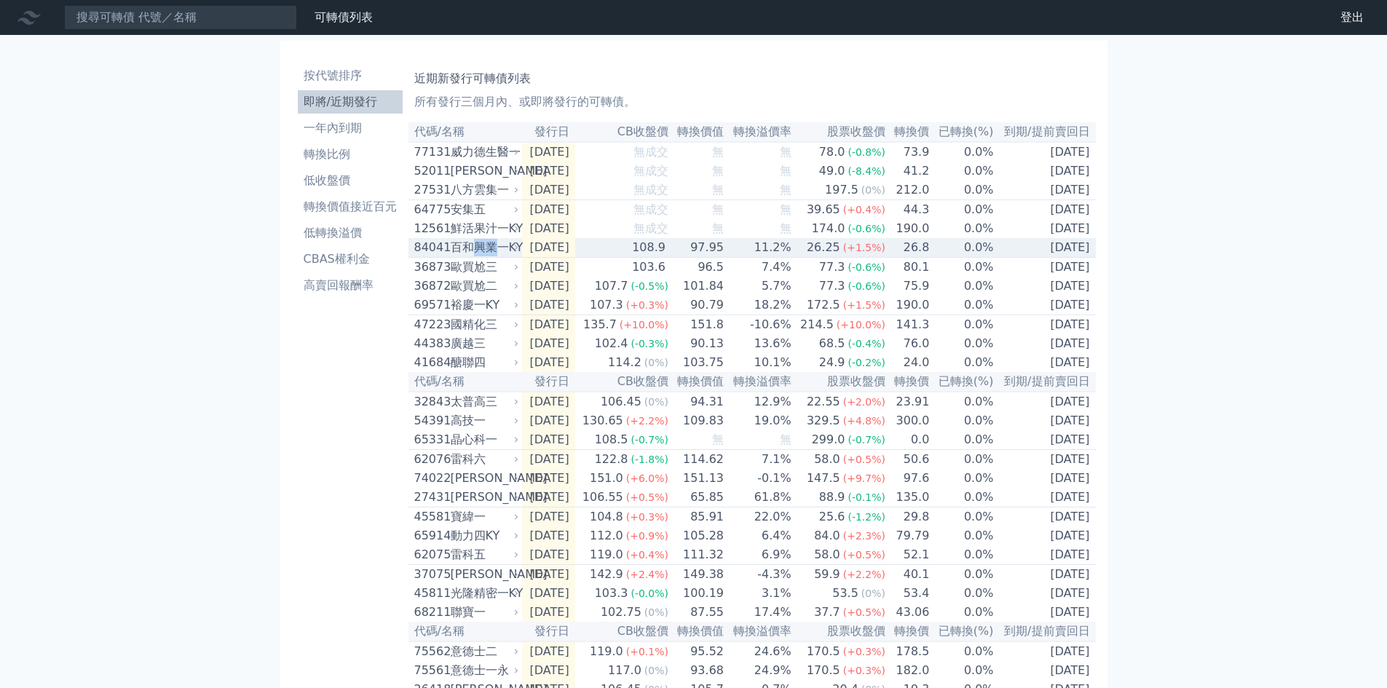
click at [485, 255] on div "百和興業一KY" at bounding box center [484, 247] width 66 height 17
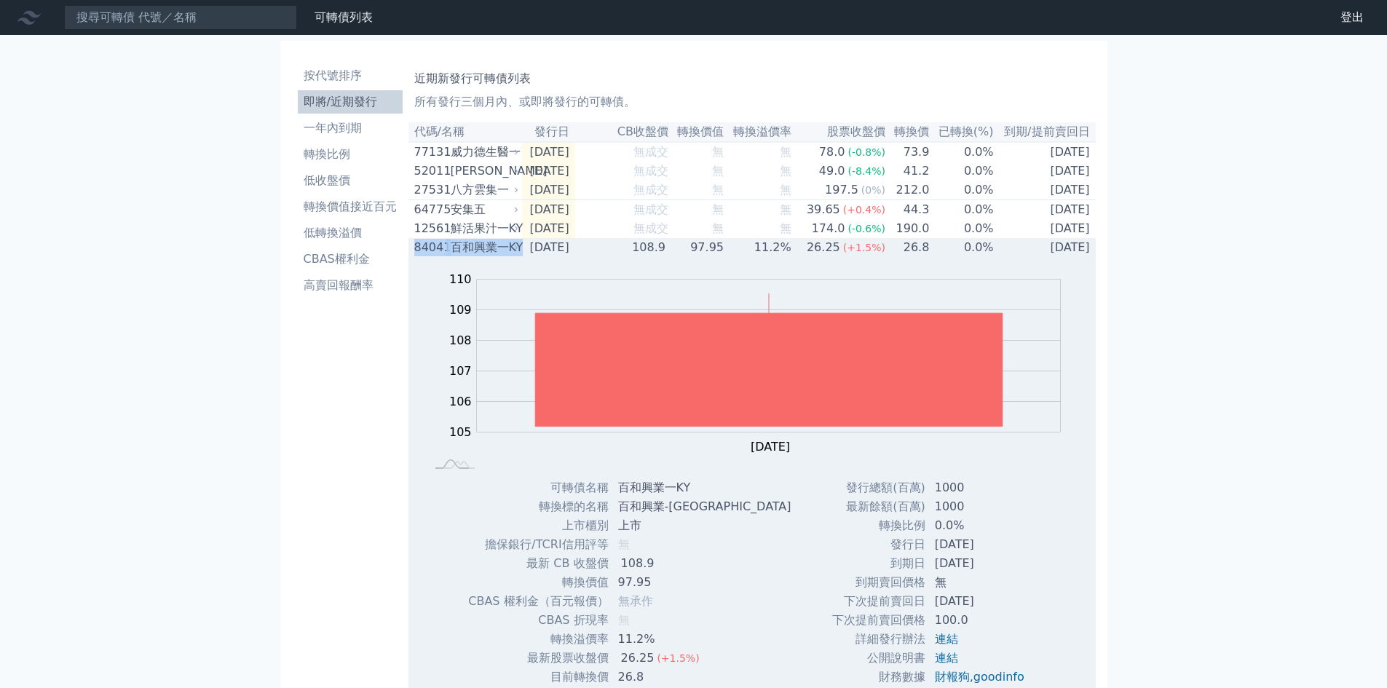
click at [485, 255] on div "百和興業一KY" at bounding box center [484, 247] width 66 height 17
